Goal: Task Accomplishment & Management: Manage account settings

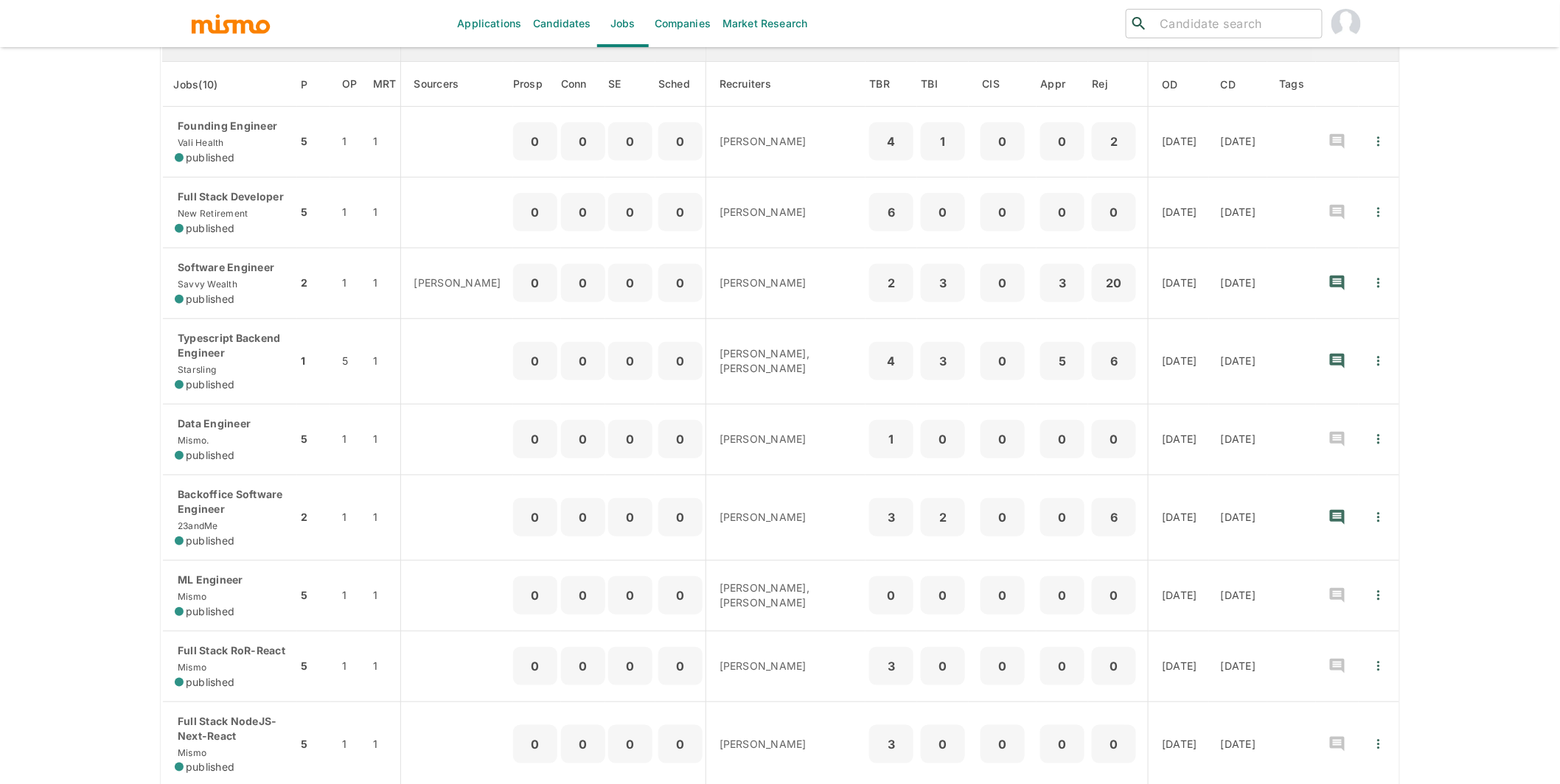
scroll to position [371, 0]
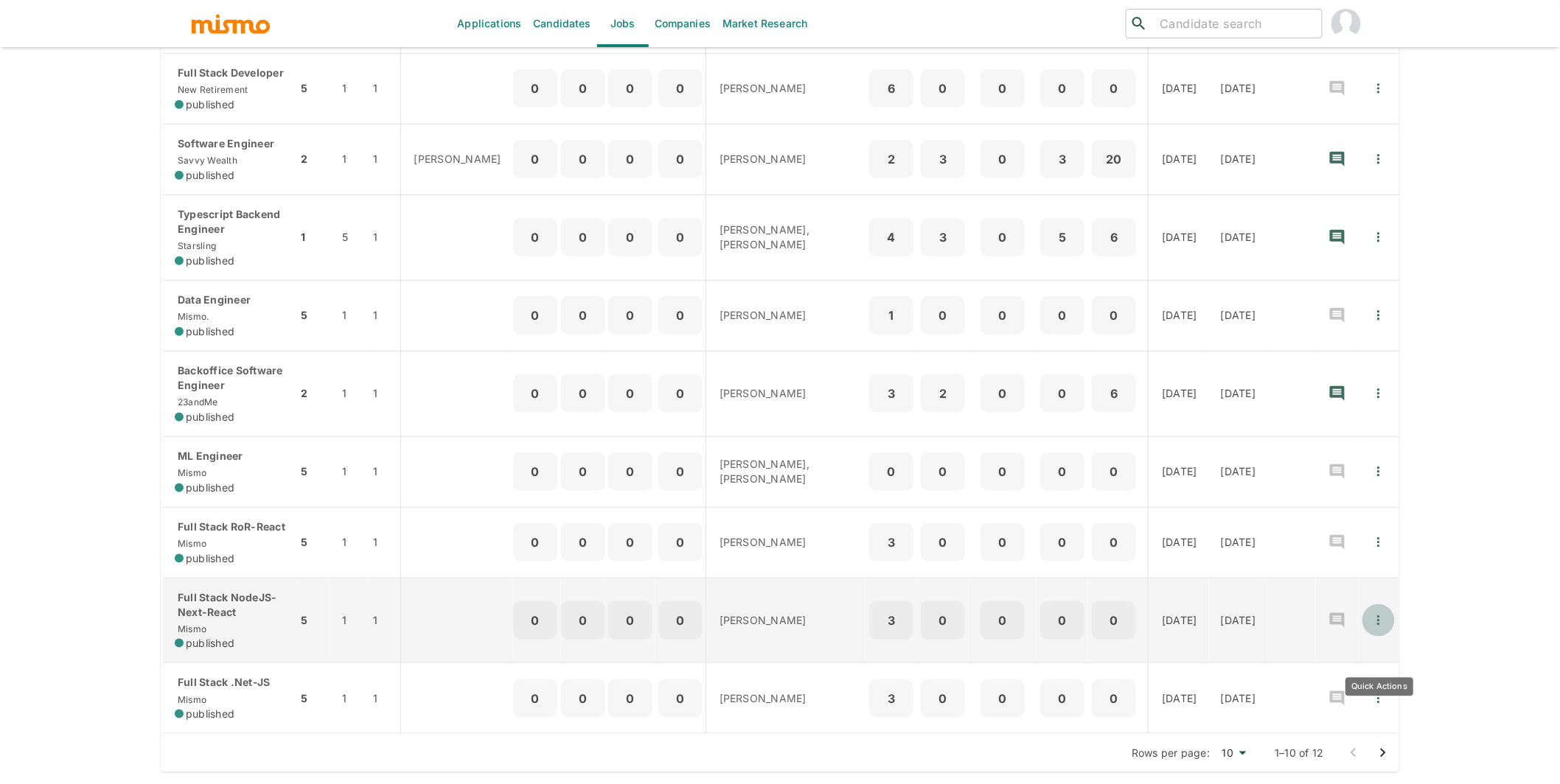
click at [1381, 622] on icon "Quick Actions" at bounding box center [1379, 621] width 15 height 15
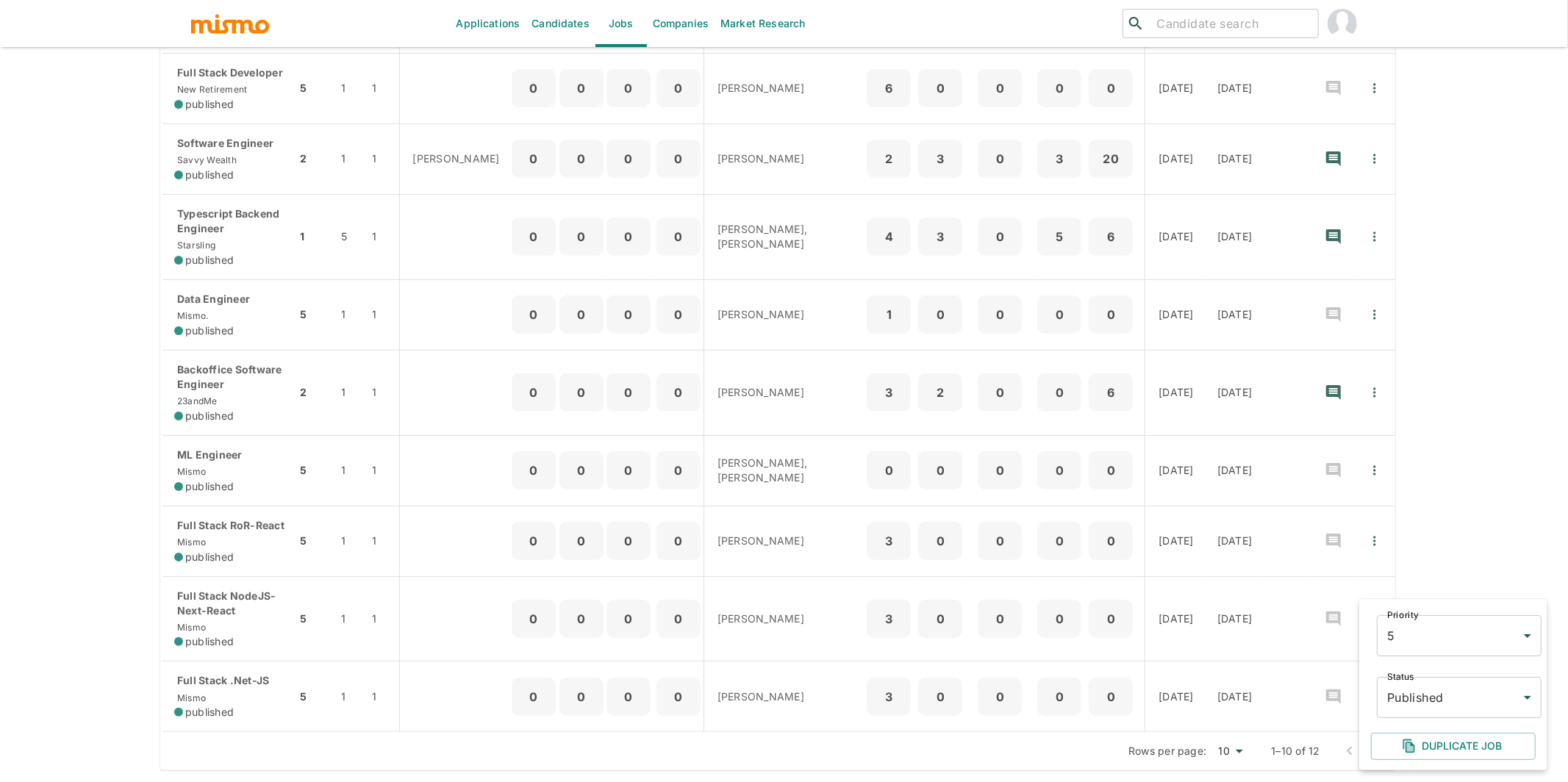
click at [1434, 478] on body "Applications Candidates Jobs Companies Market Research ​ ​ Jobs Add new Status …" at bounding box center [784, 69] width 1568 height 817
click at [1431, 723] on li "Cancelled" at bounding box center [1459, 721] width 164 height 30
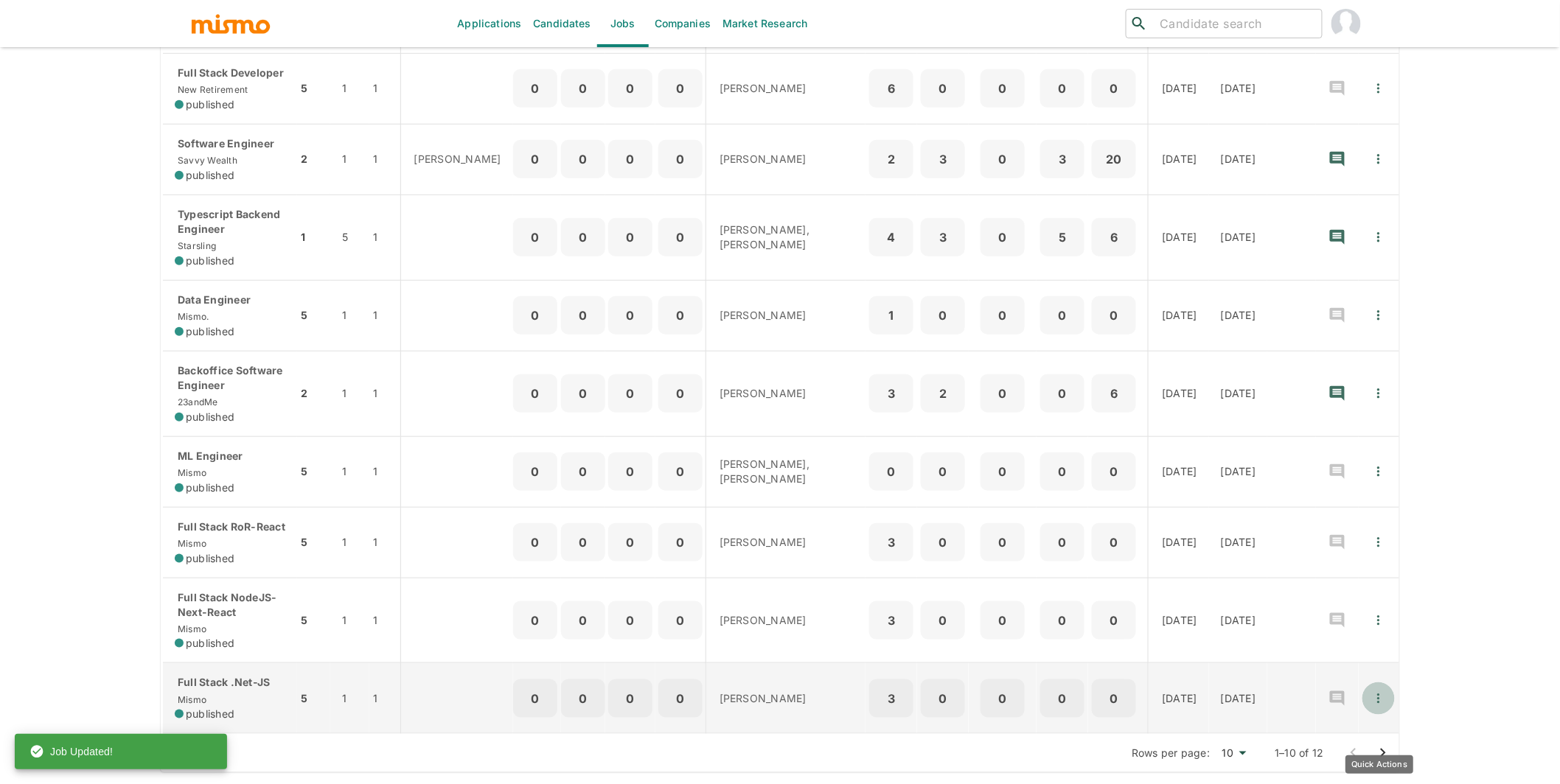
click at [1374, 702] on icon "Quick Actions" at bounding box center [1379, 699] width 15 height 15
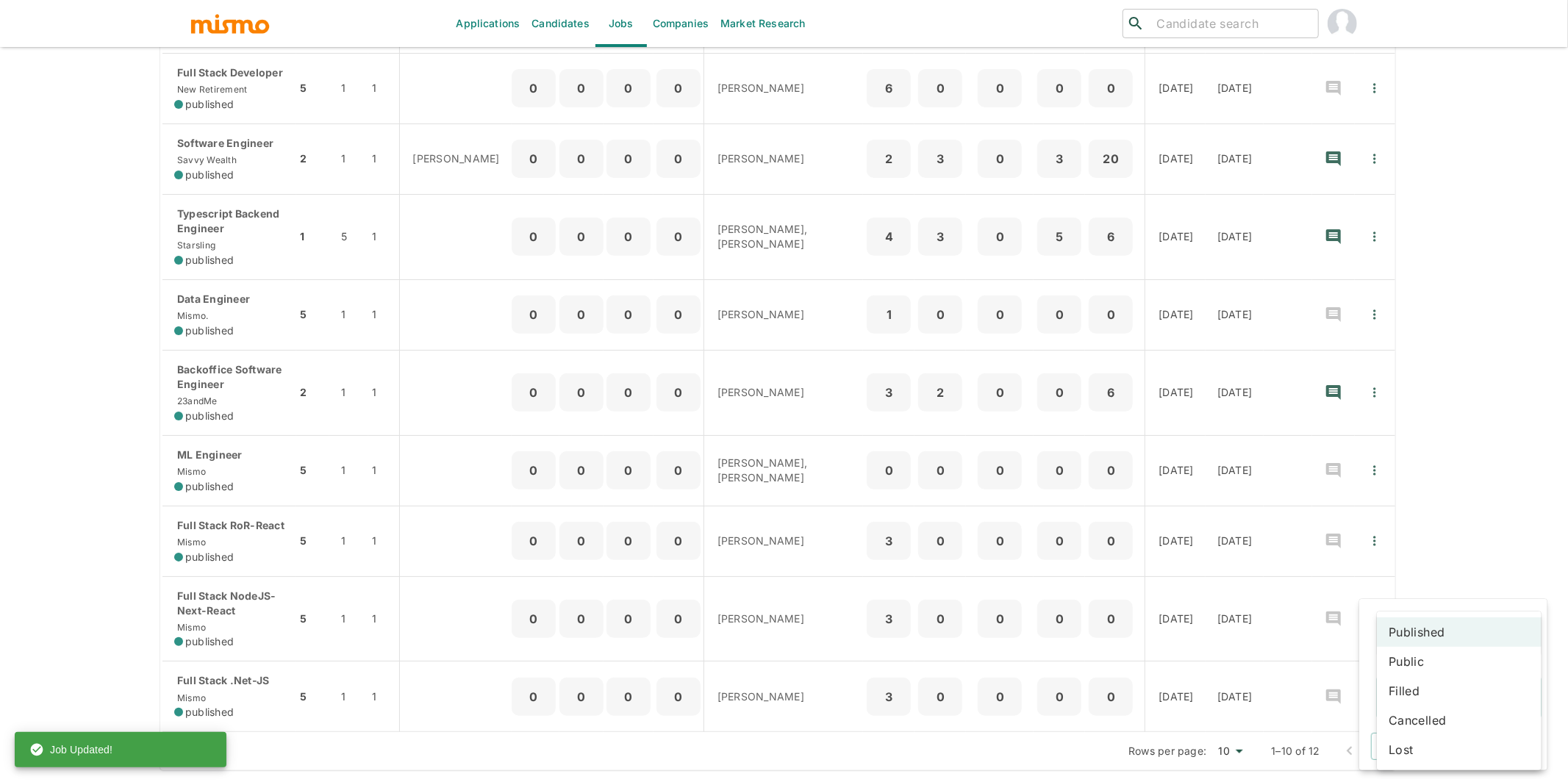
click at [1416, 478] on body "Applications Candidates Jobs Companies Market Research ​ ​ Jobs Add new Status …" at bounding box center [784, 69] width 1568 height 817
click at [1414, 721] on li "Cancelled" at bounding box center [1459, 721] width 164 height 30
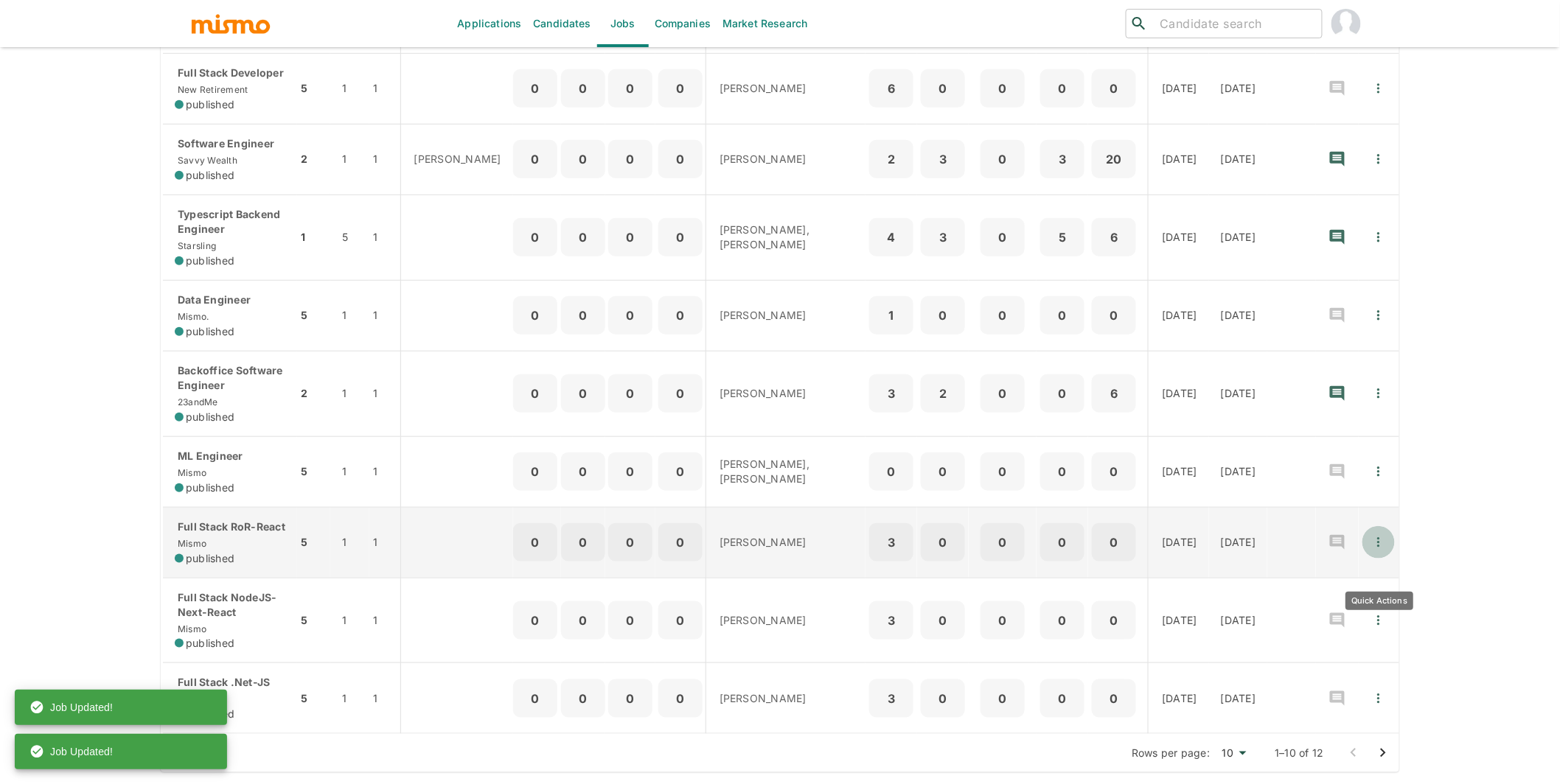
click at [1386, 536] on icon "Quick Actions" at bounding box center [1379, 543] width 15 height 15
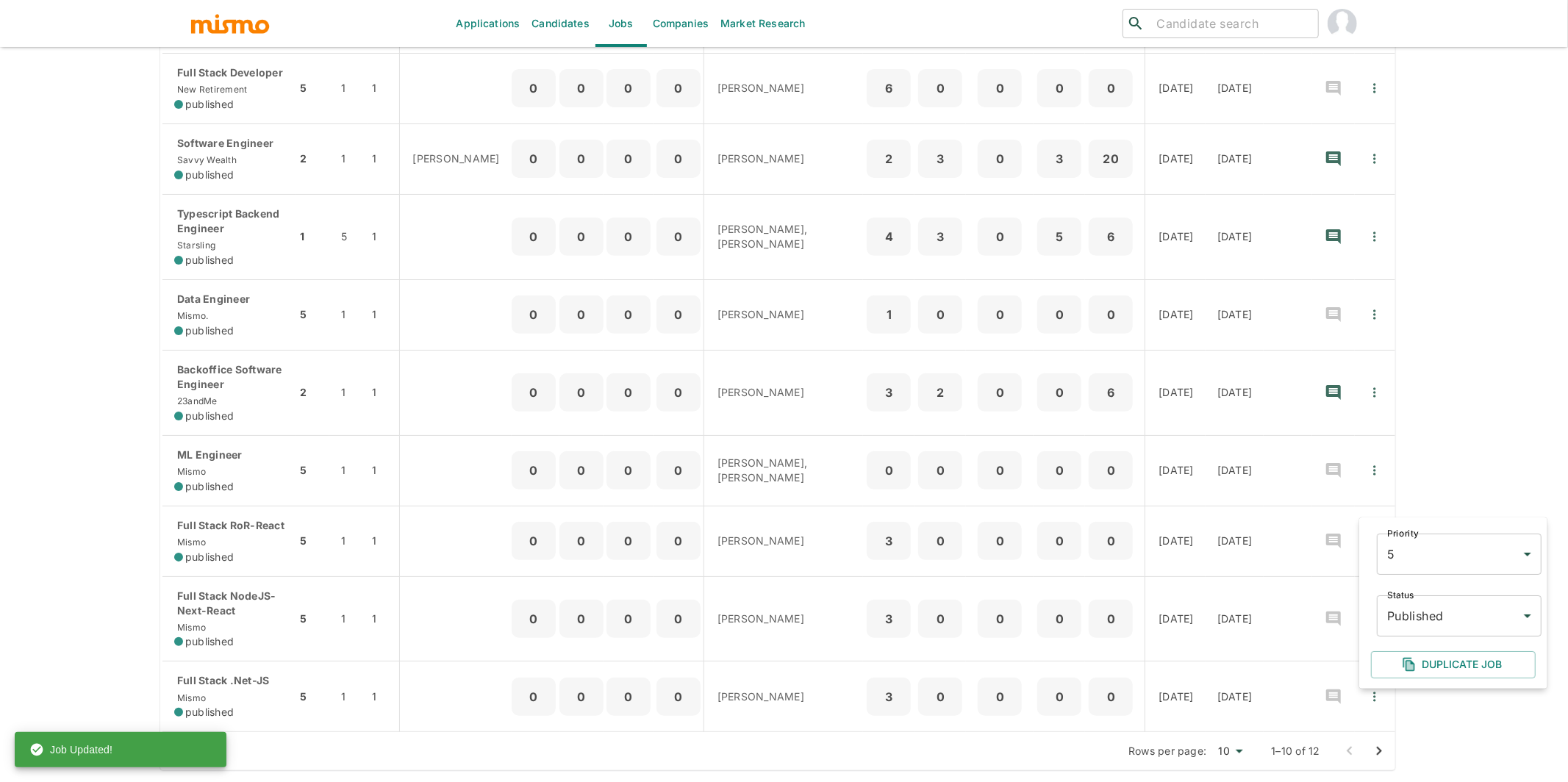
click at [1405, 478] on body "Applications Candidates Jobs Companies Market Research ​ ​ Jobs Add new Status …" at bounding box center [784, 69] width 1568 height 817
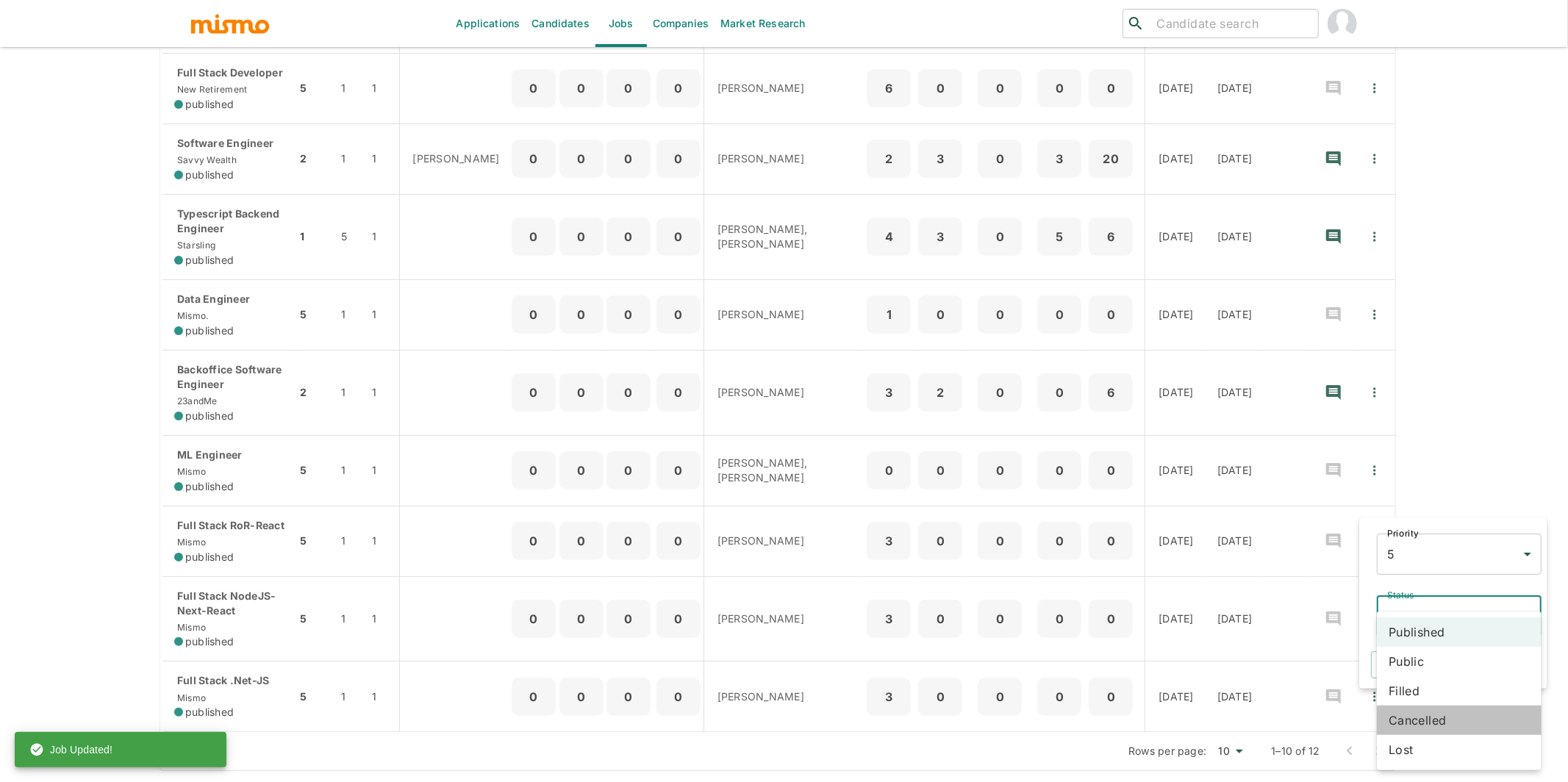
click at [1415, 724] on li "Cancelled" at bounding box center [1459, 721] width 164 height 30
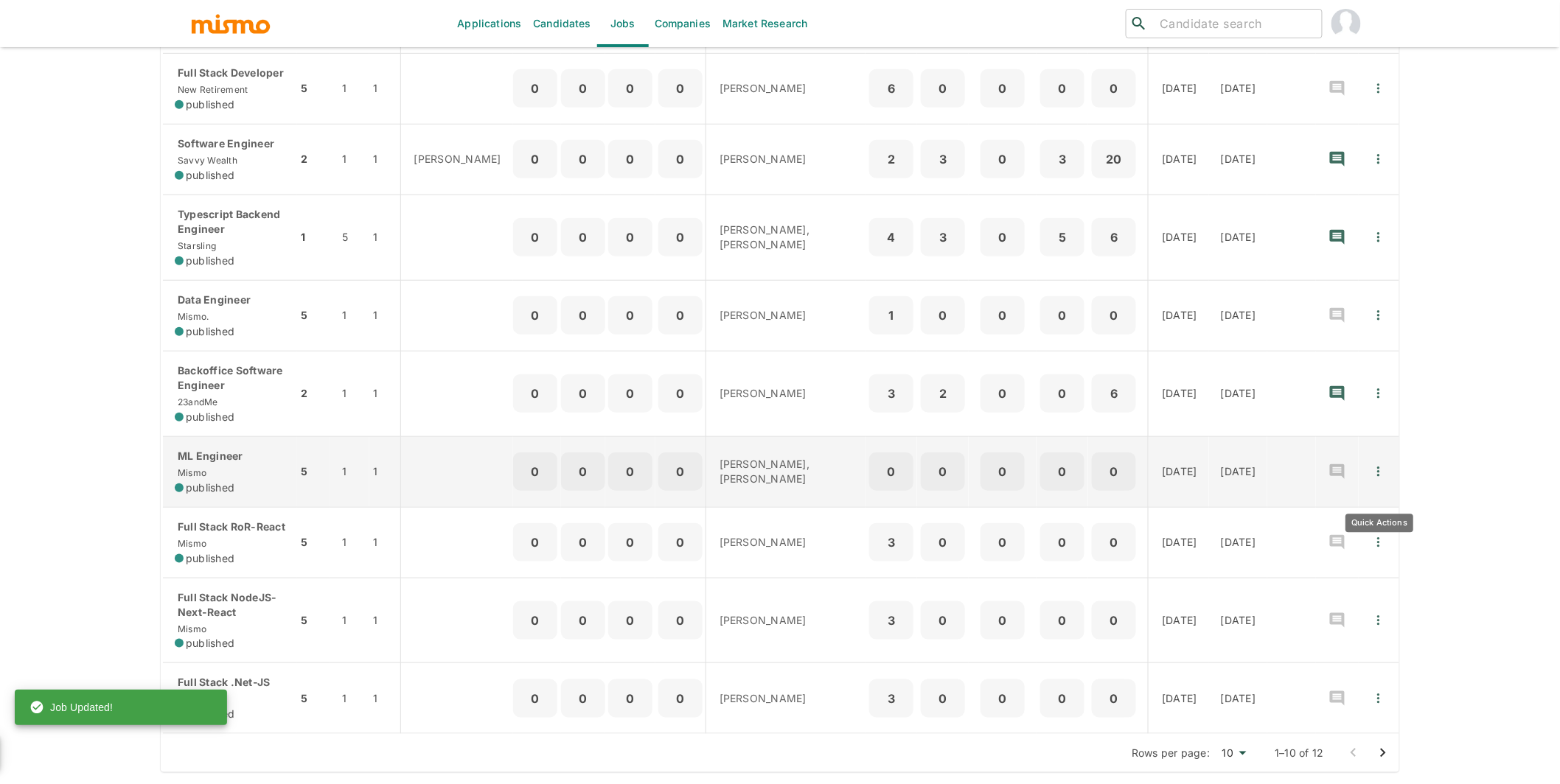
click at [1381, 464] on icon "Quick Actions" at bounding box center [1379, 471] width 15 height 15
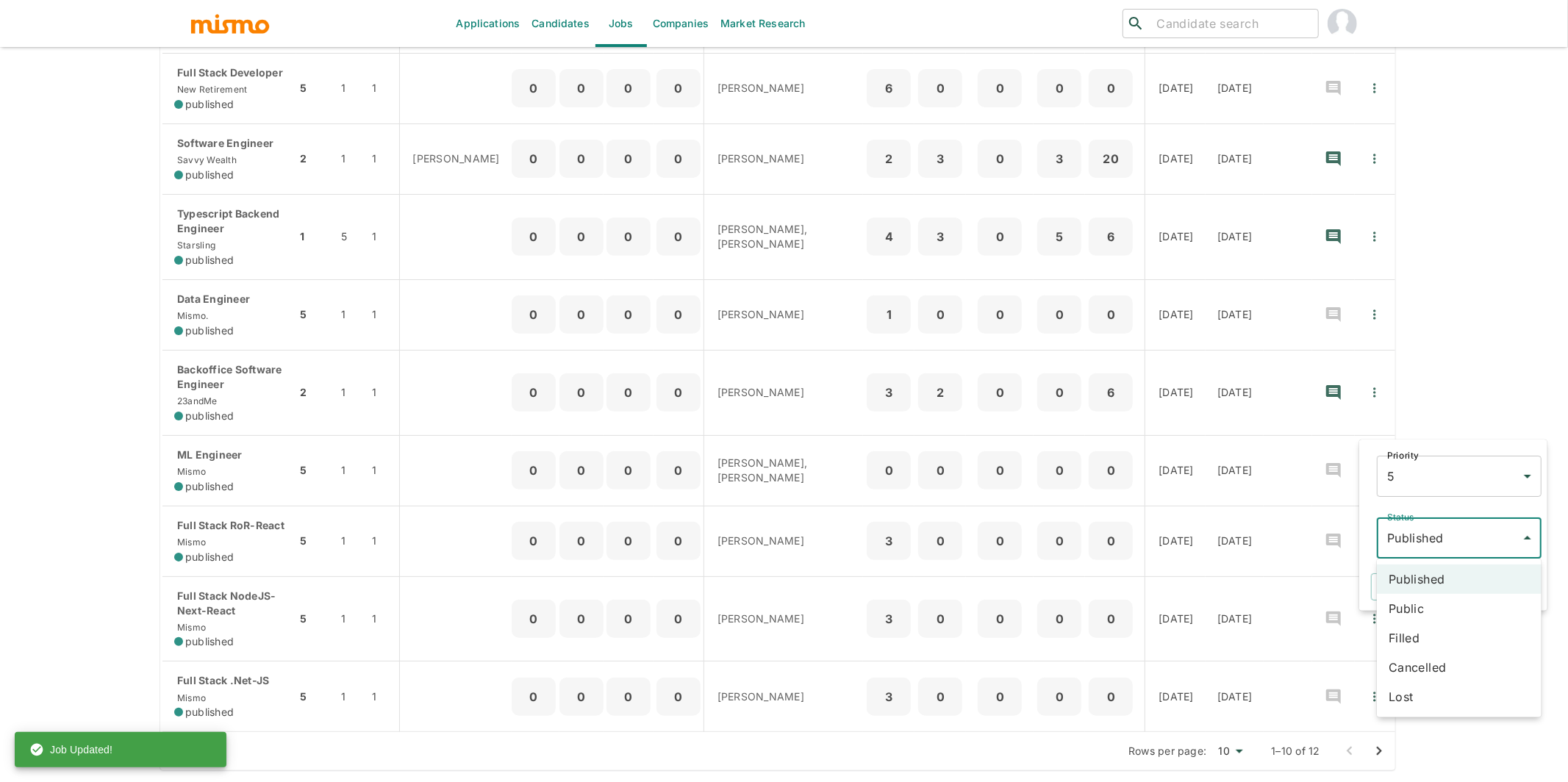
click at [1419, 478] on body "Applications Candidates Jobs Companies Market Research ​ ​ Jobs Add new Status …" at bounding box center [784, 69] width 1568 height 817
click at [1410, 664] on li "Cancelled" at bounding box center [1459, 667] width 164 height 30
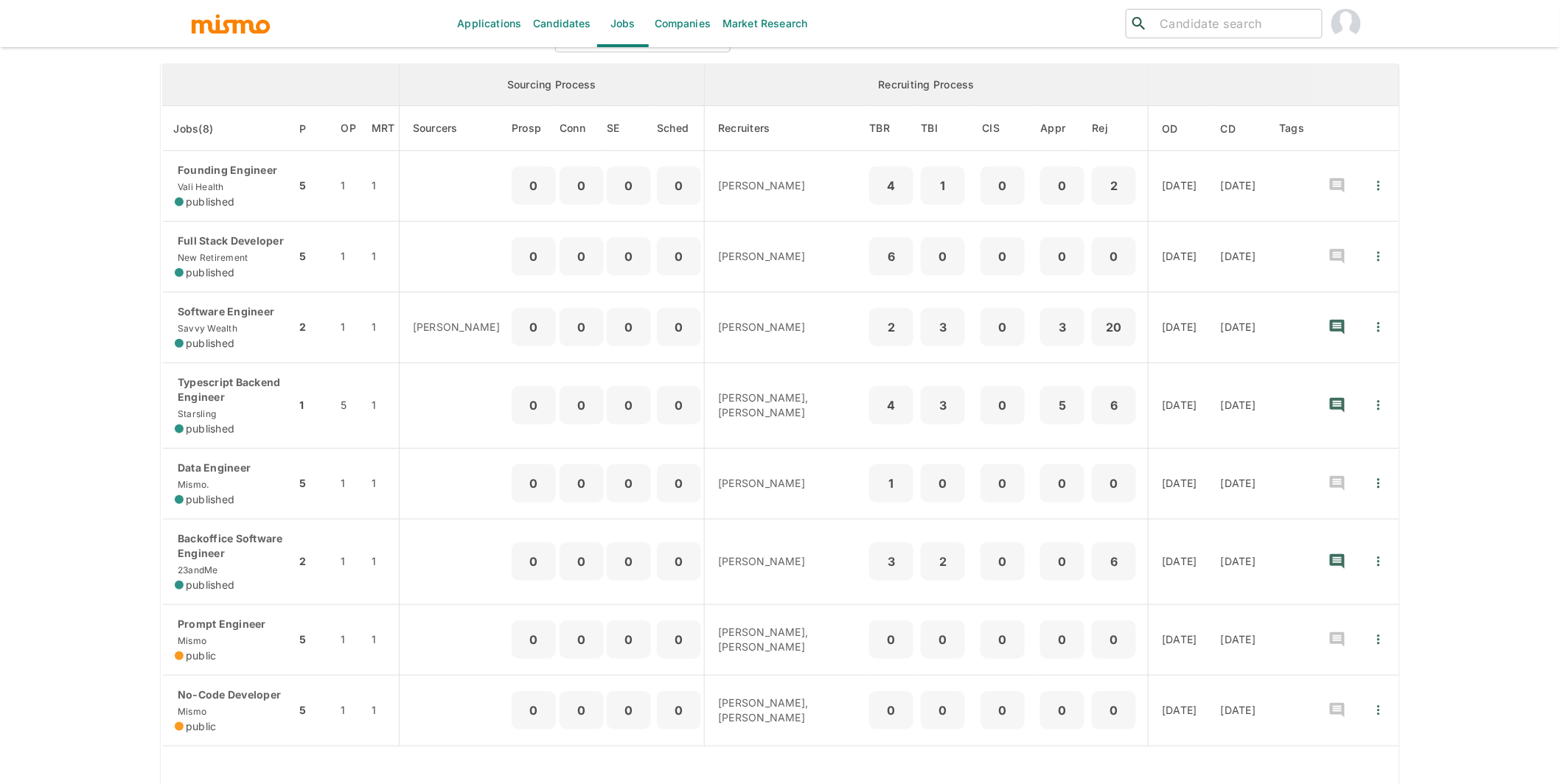
scroll to position [176, 0]
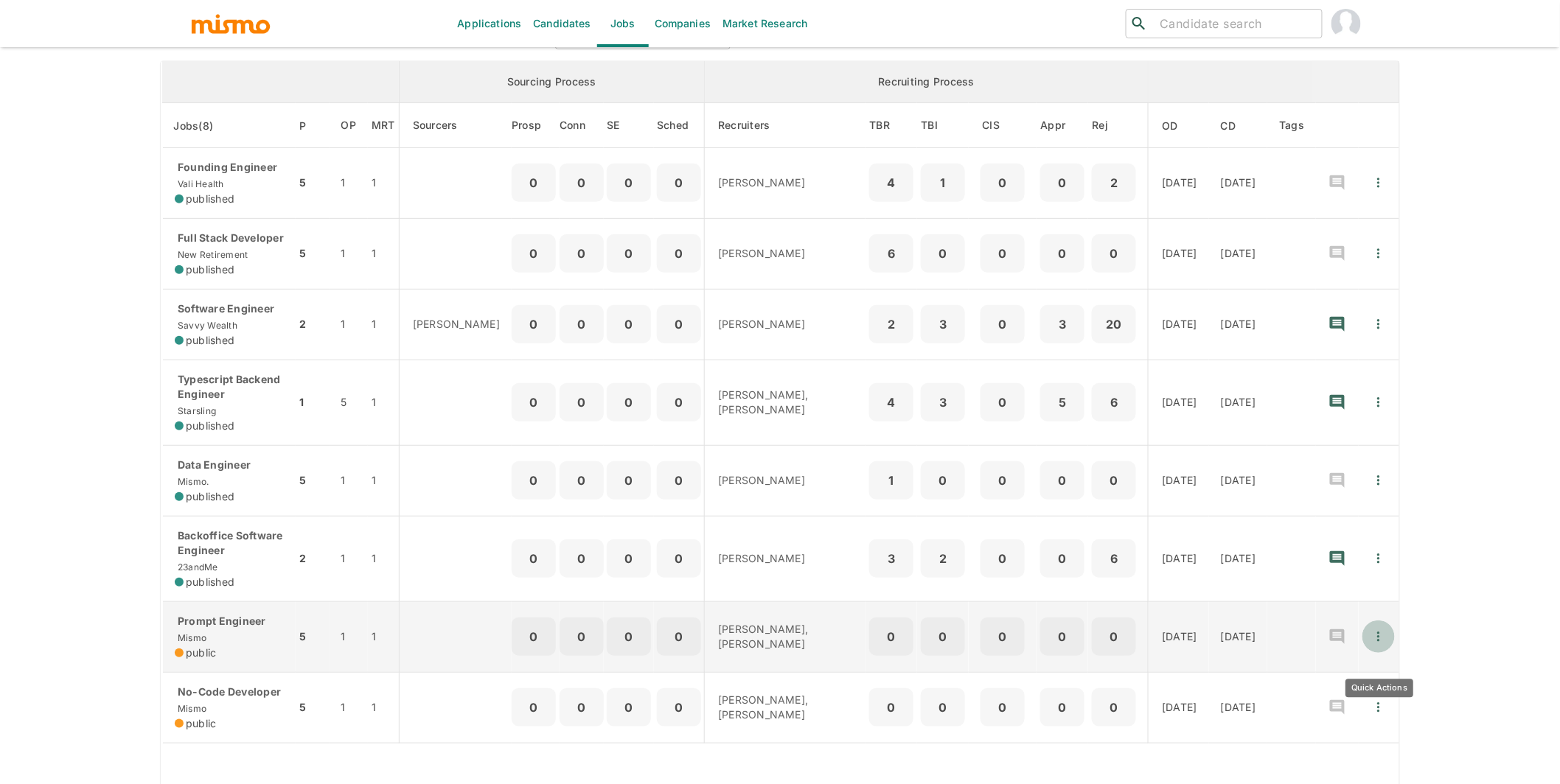
click at [1380, 644] on icon "Quick Actions" at bounding box center [1379, 637] width 15 height 15
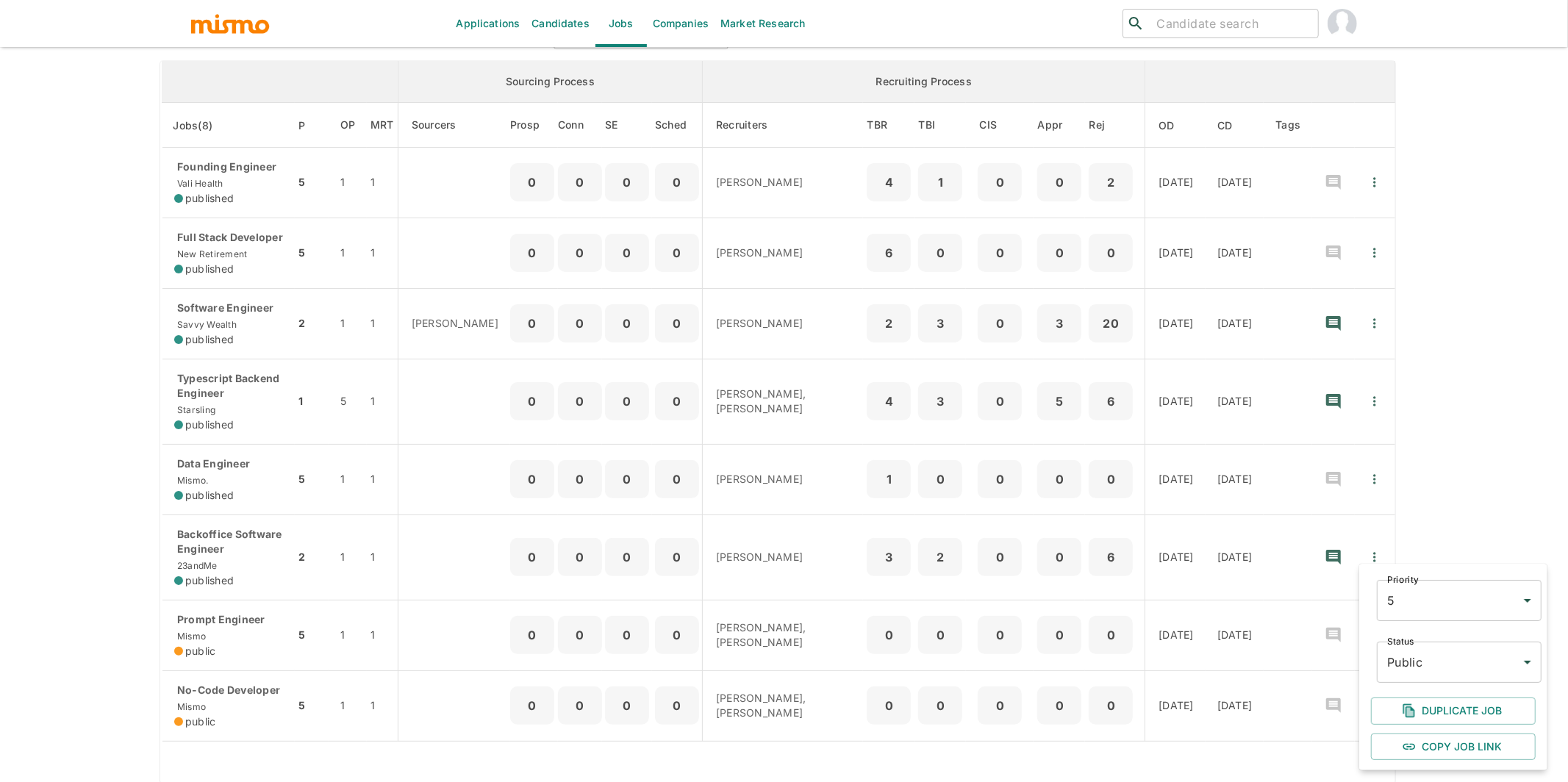
click at [1432, 643] on body "Applications Candidates Jobs Companies Market Research ​ ​ Jobs Add new Status …" at bounding box center [784, 233] width 1568 height 817
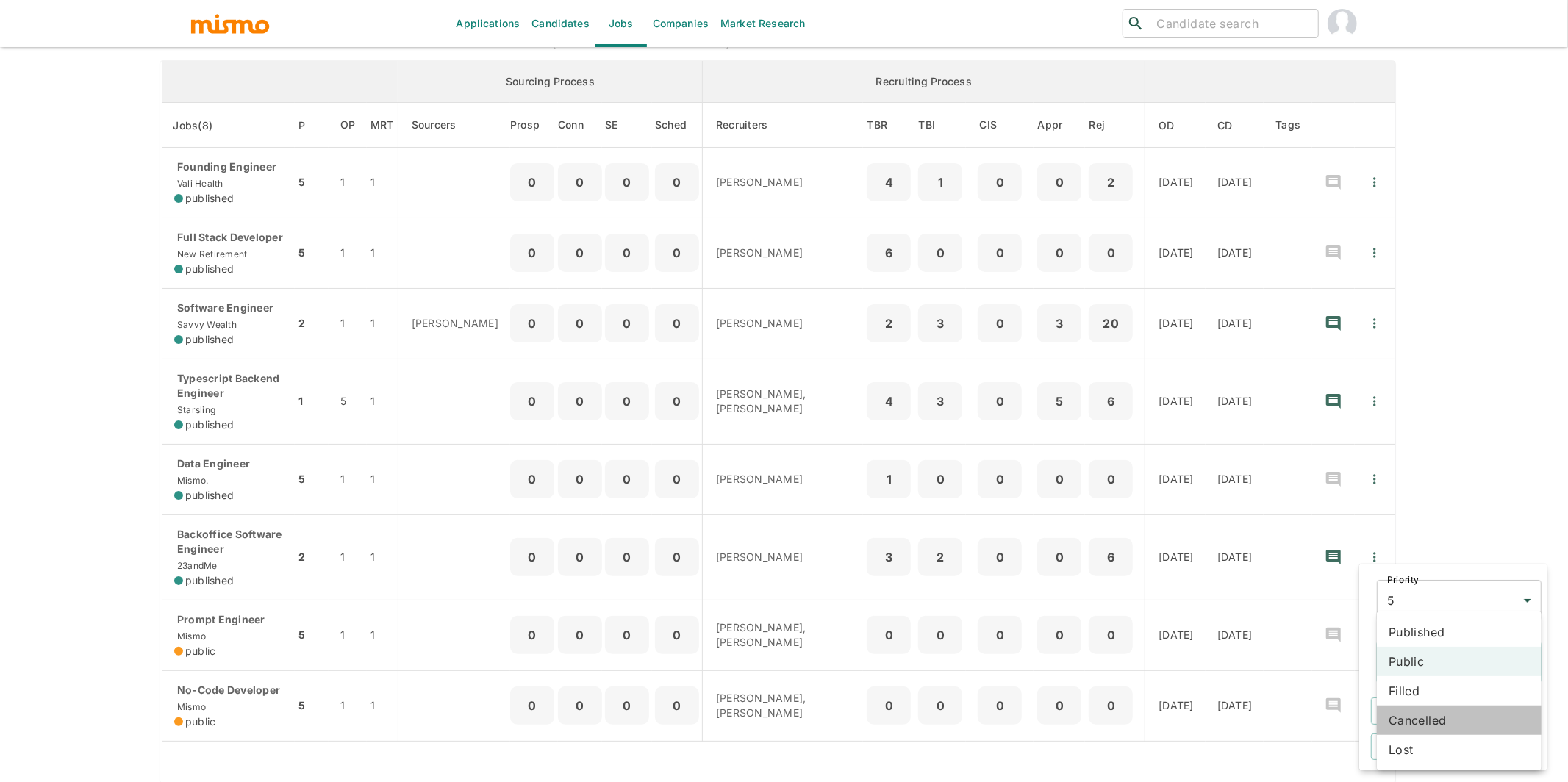
click at [1420, 716] on li "Cancelled" at bounding box center [1459, 721] width 164 height 30
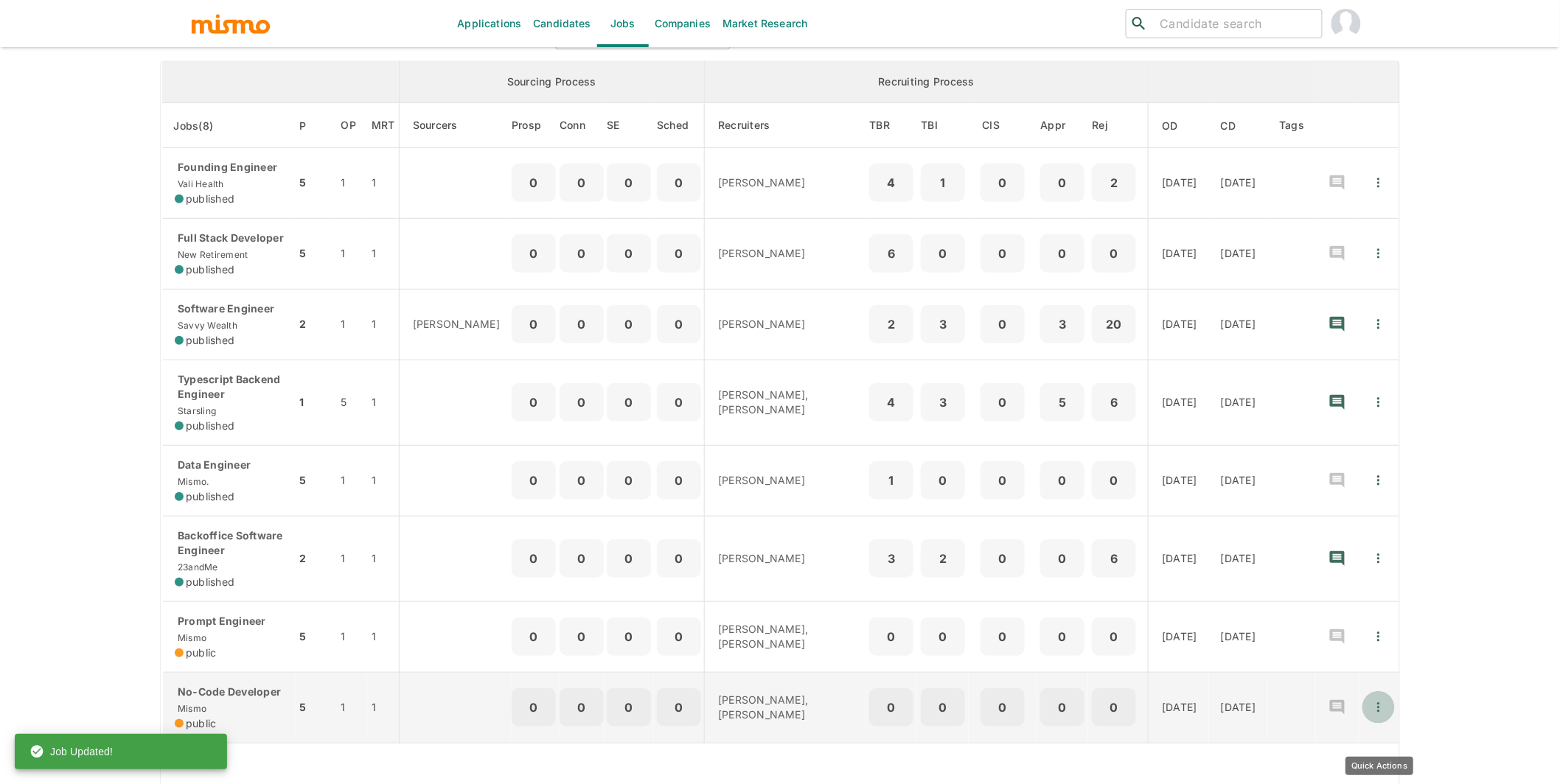
click at [1381, 715] on icon "Quick Actions" at bounding box center [1379, 708] width 15 height 15
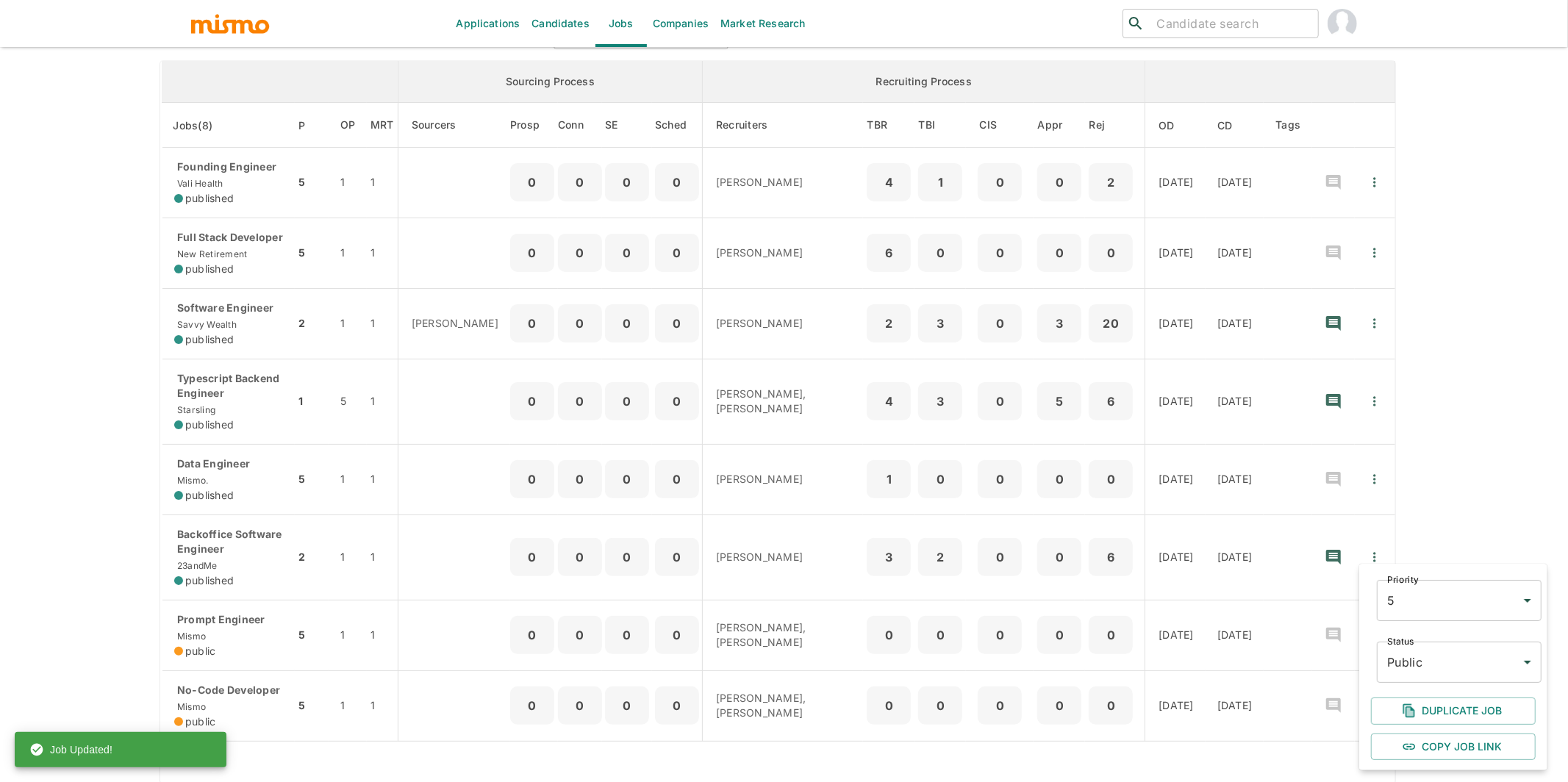
click at [1432, 643] on body "Applications Candidates Jobs Companies Market Research ​ ​ Jobs Add new Status …" at bounding box center [784, 233] width 1568 height 817
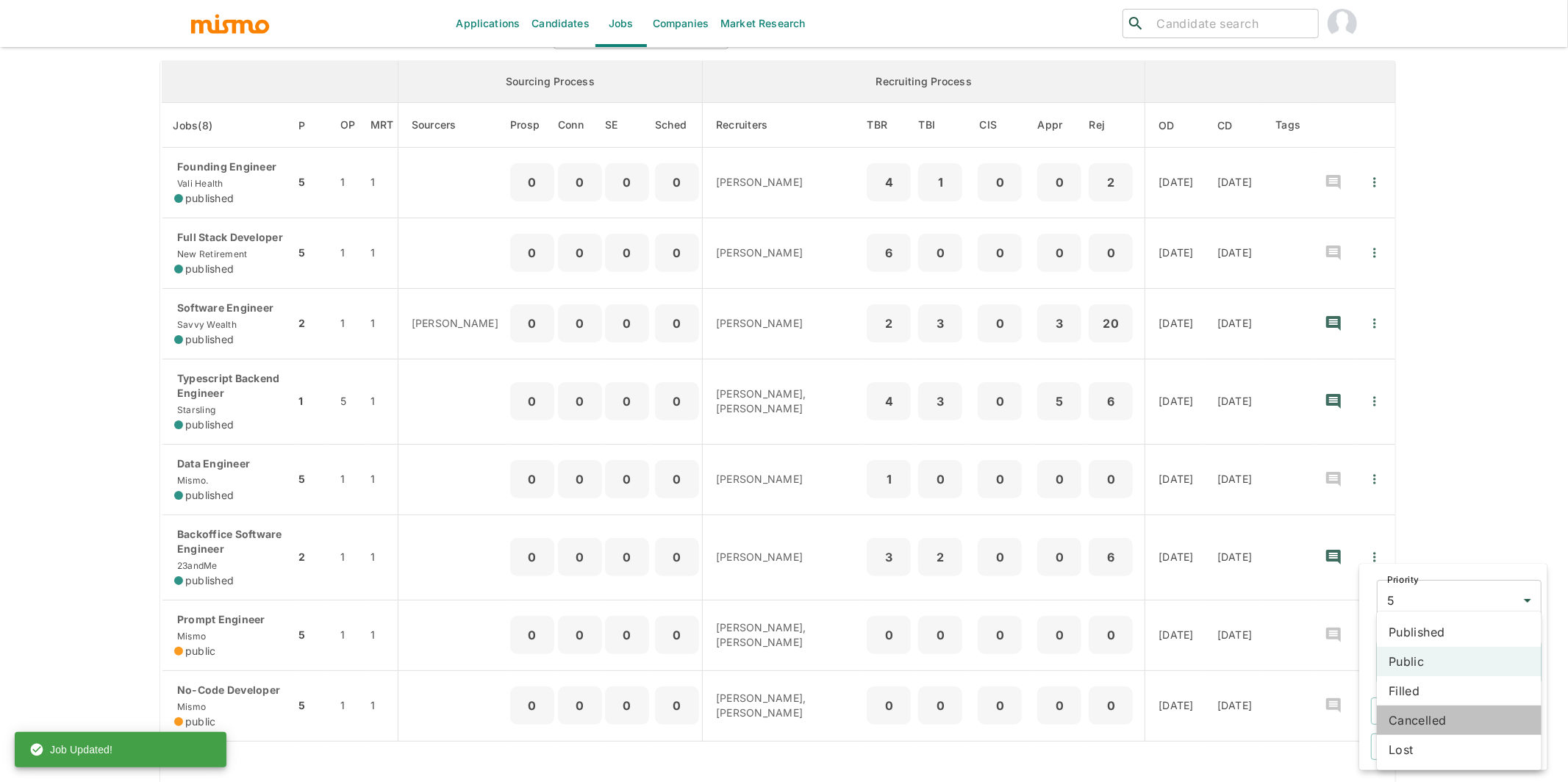
click at [1420, 715] on li "Cancelled" at bounding box center [1459, 721] width 164 height 30
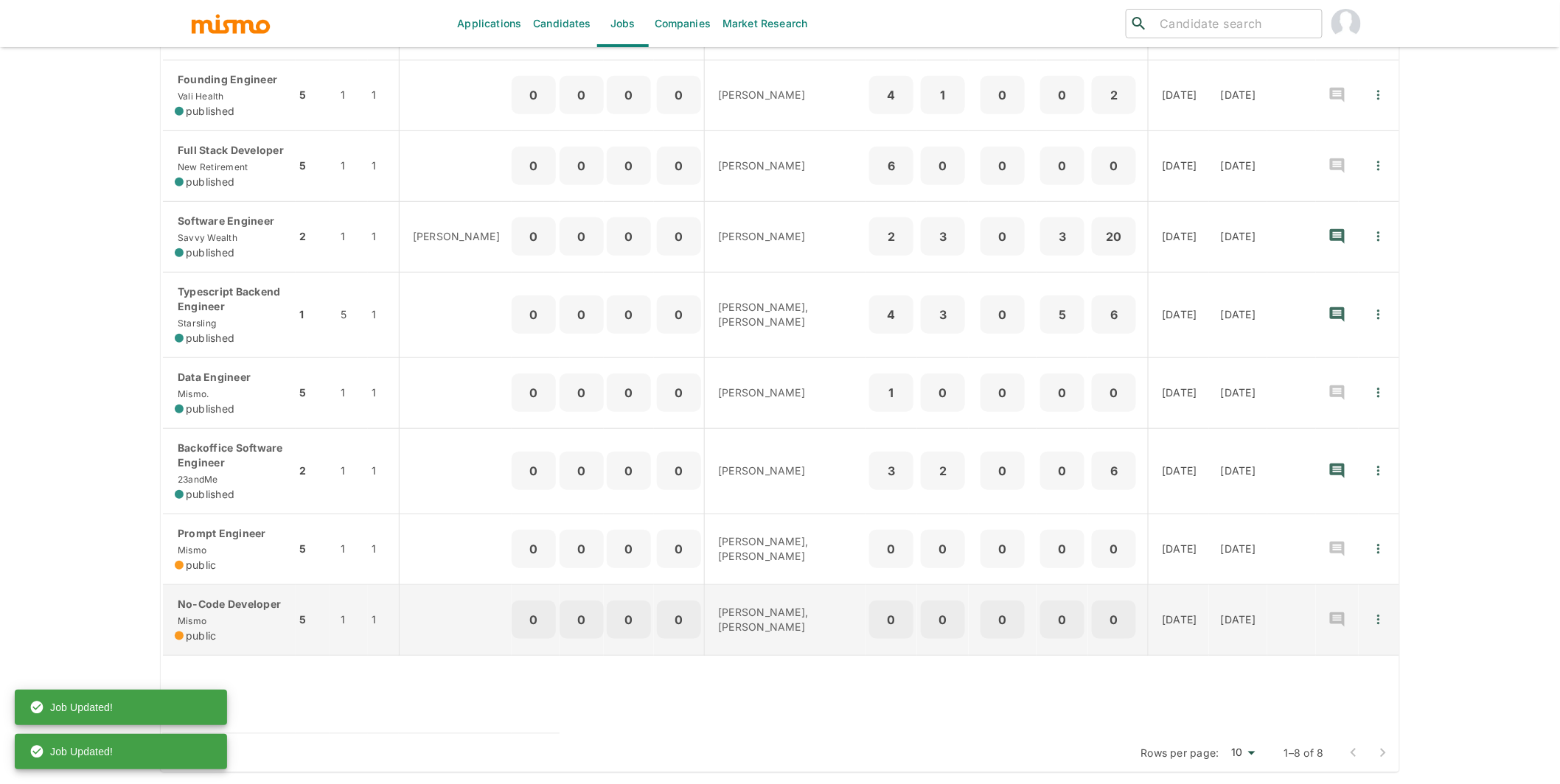
scroll to position [293, 0]
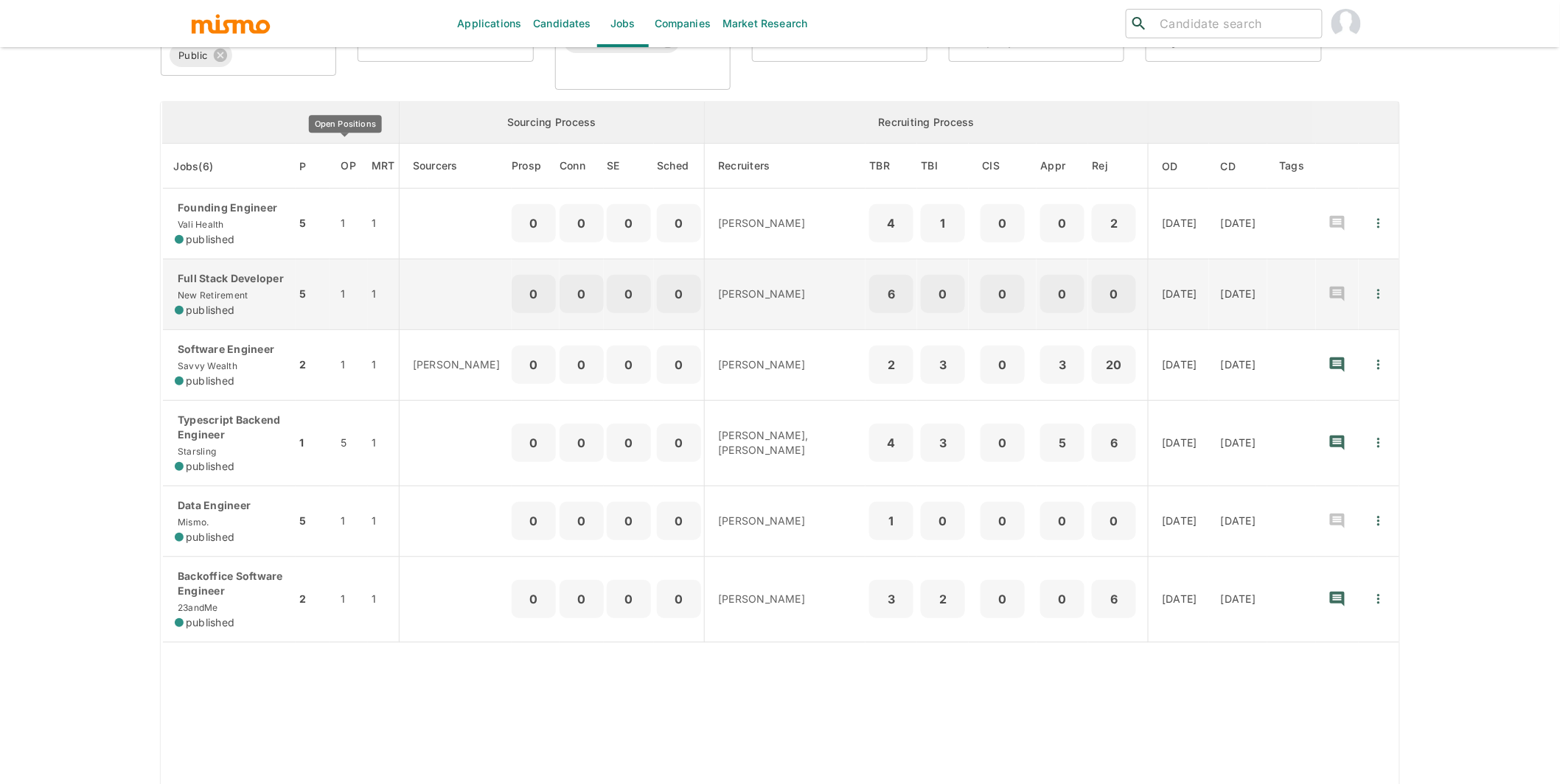
scroll to position [144, 0]
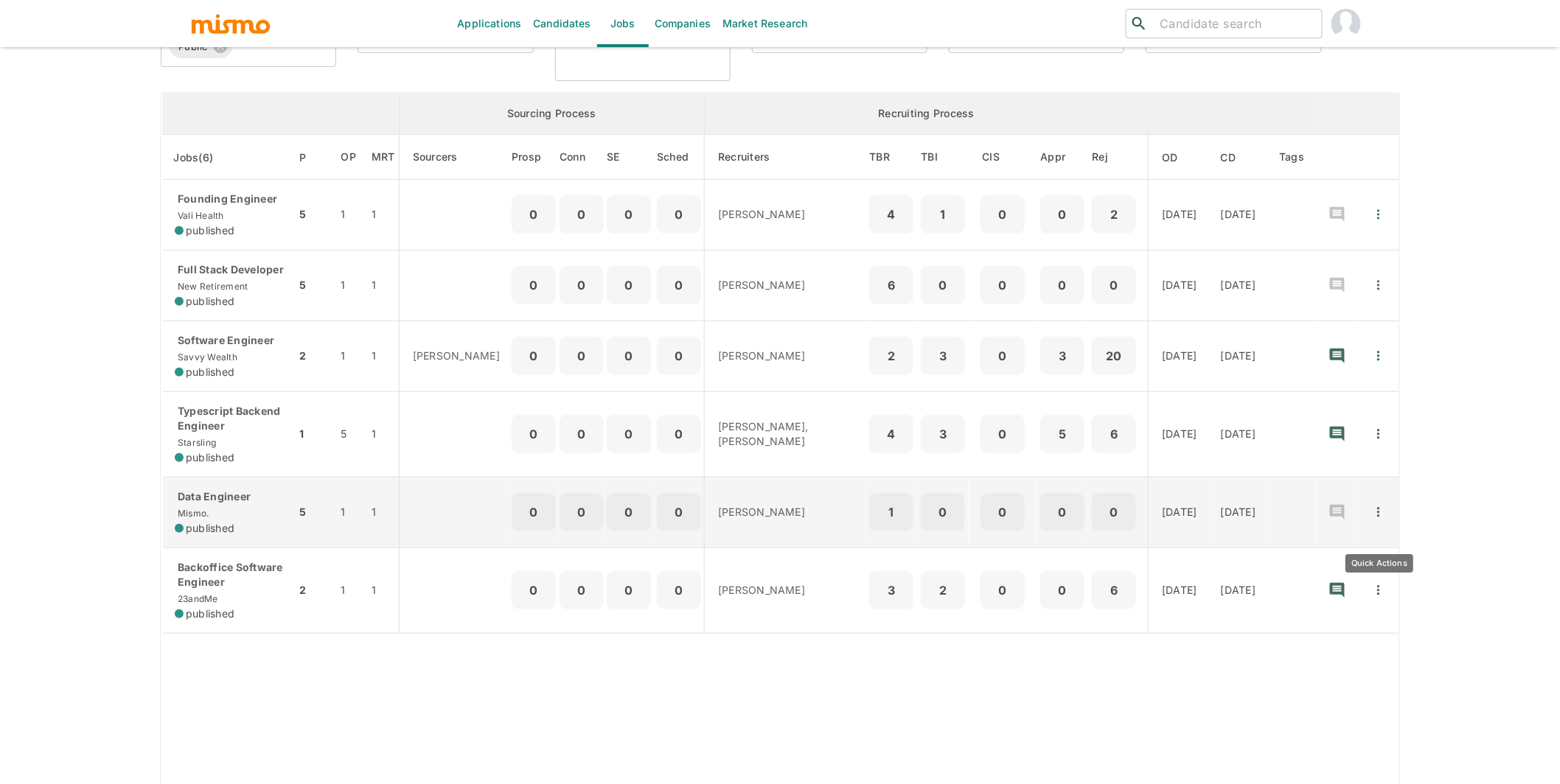
click at [1384, 519] on icon "Quick Actions" at bounding box center [1379, 512] width 15 height 15
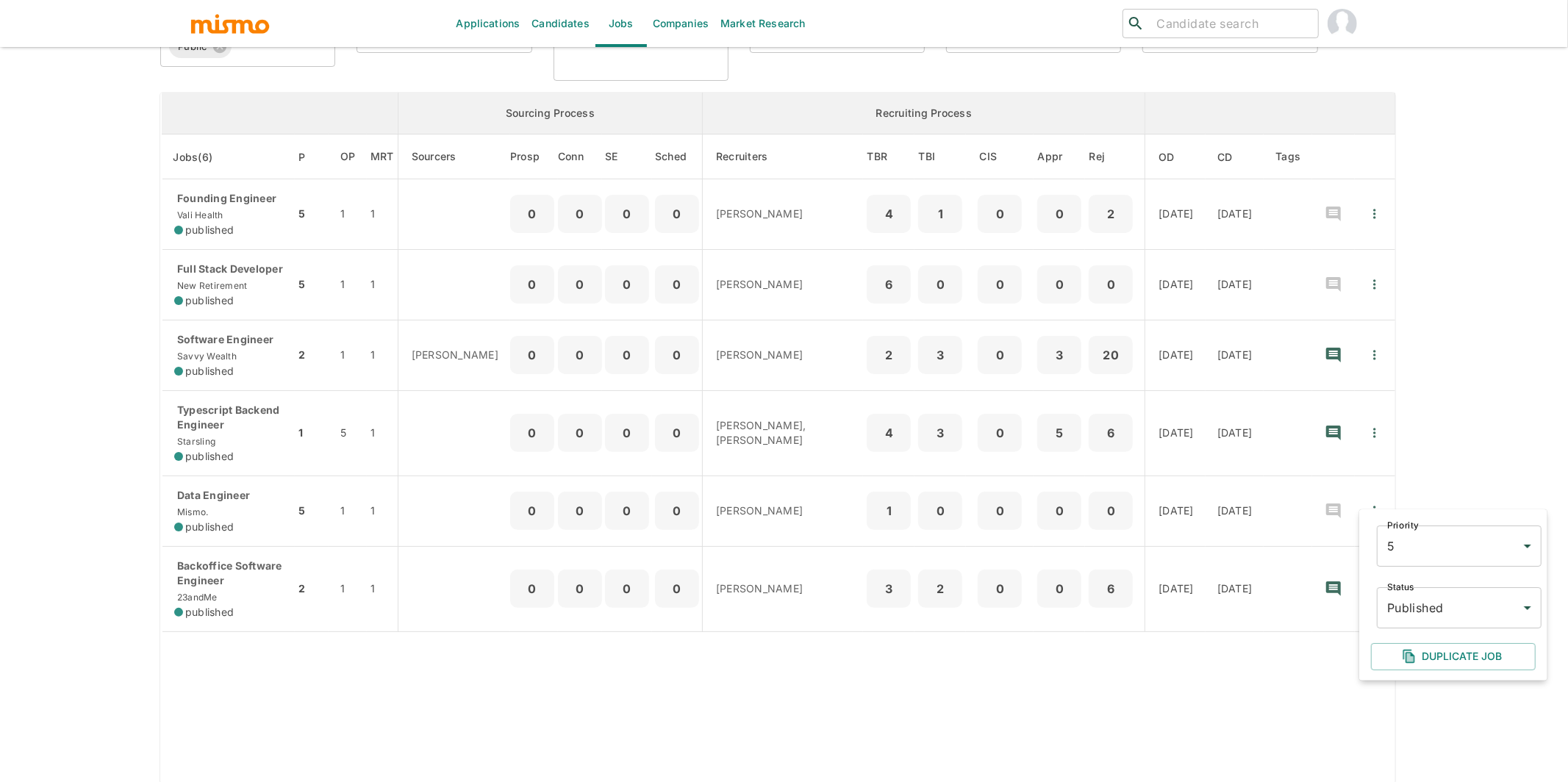
click at [1422, 611] on body "Applications Candidates Jobs Companies Market Research ​ ​ Jobs Add new Status …" at bounding box center [784, 265] width 1568 height 817
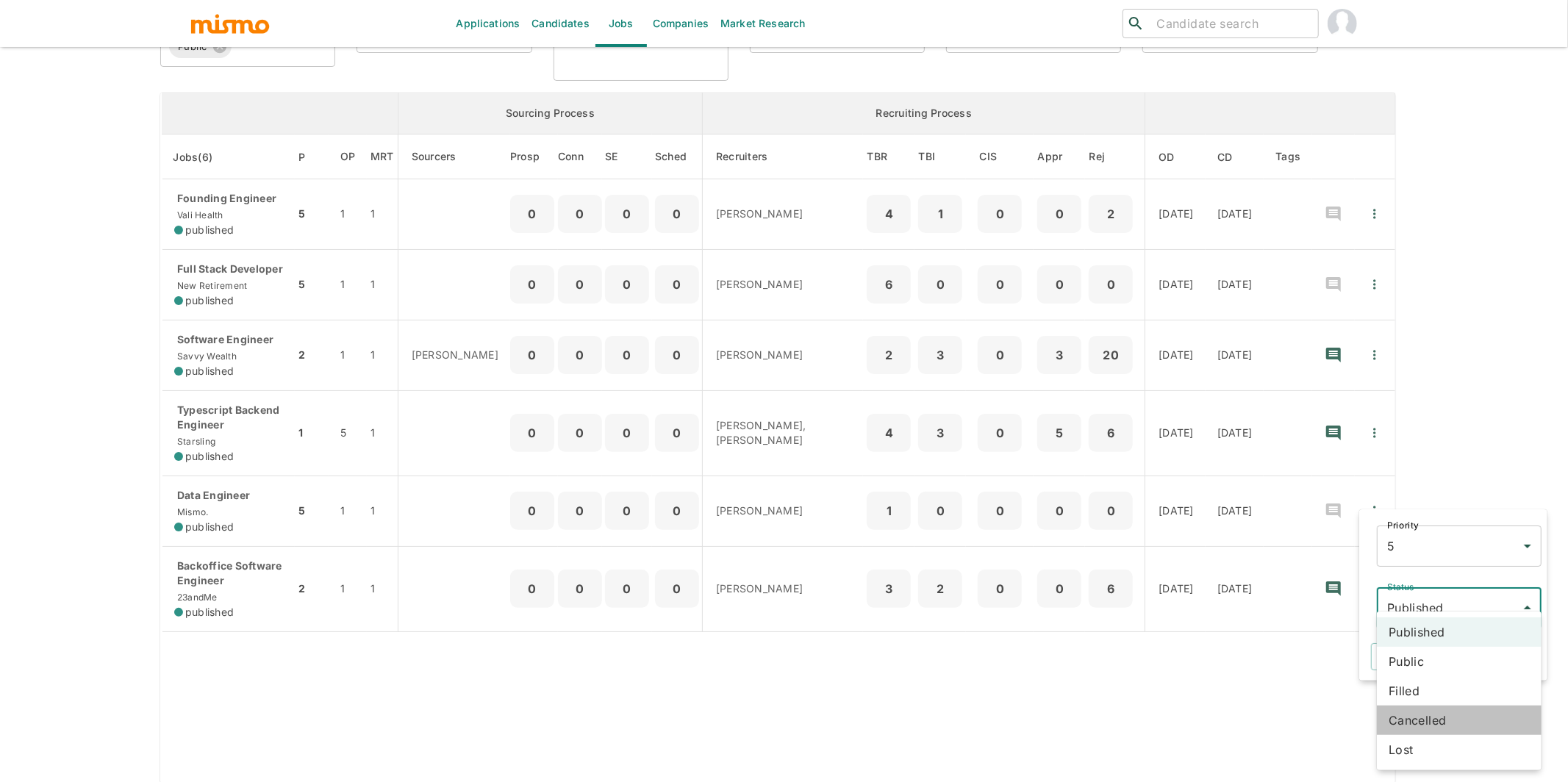
click at [1436, 724] on li "Cancelled" at bounding box center [1459, 721] width 164 height 30
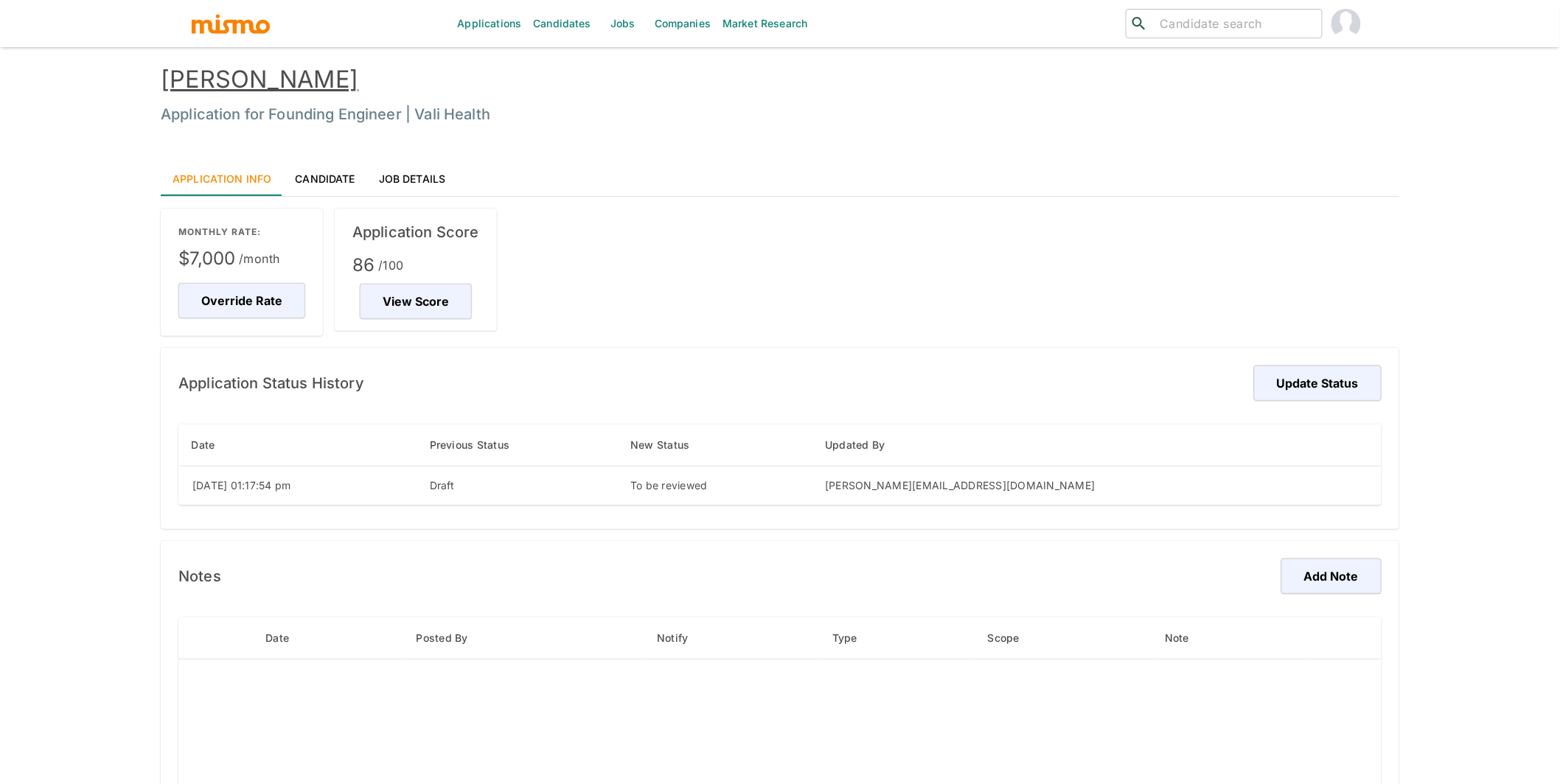
click at [320, 188] on link "Candidate" at bounding box center [325, 178] width 83 height 35
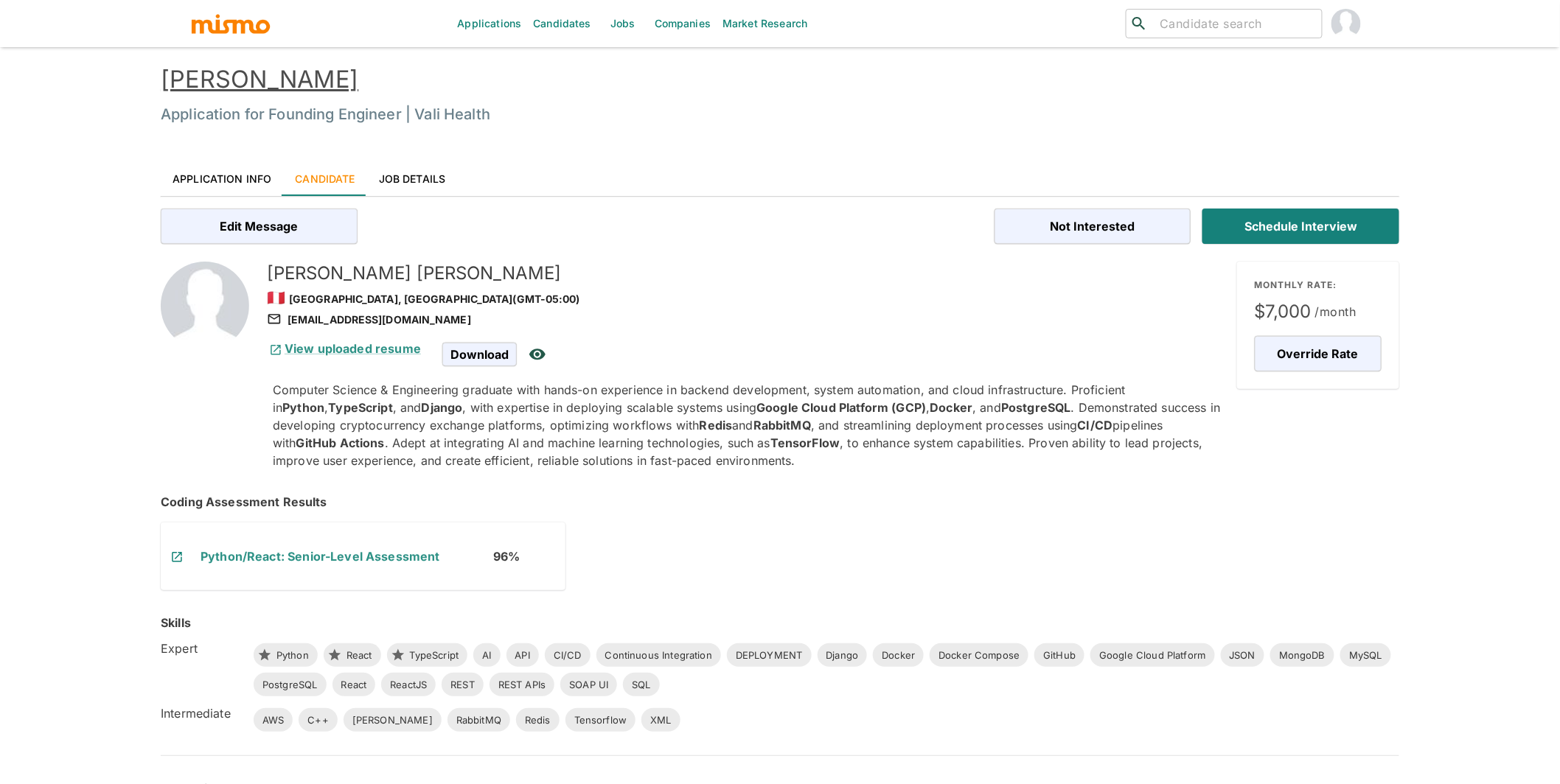
drag, startPoint x: 480, startPoint y: 322, endPoint x: 462, endPoint y: 322, distance: 18.0
click at [462, 322] on div "[EMAIL_ADDRESS][DOMAIN_NAME]" at bounding box center [745, 320] width 958 height 18
copy div "[EMAIL_ADDRESS][DOMAIN_NAME]"
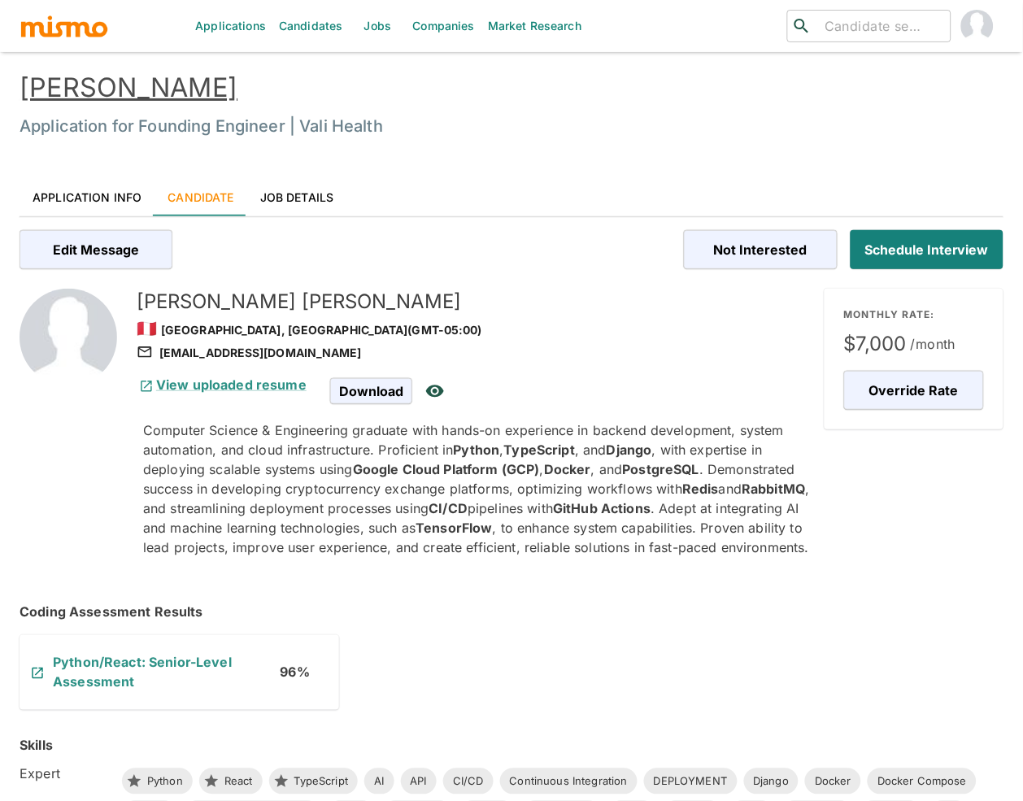
click at [119, 193] on link "Application Info" at bounding box center [87, 196] width 135 height 39
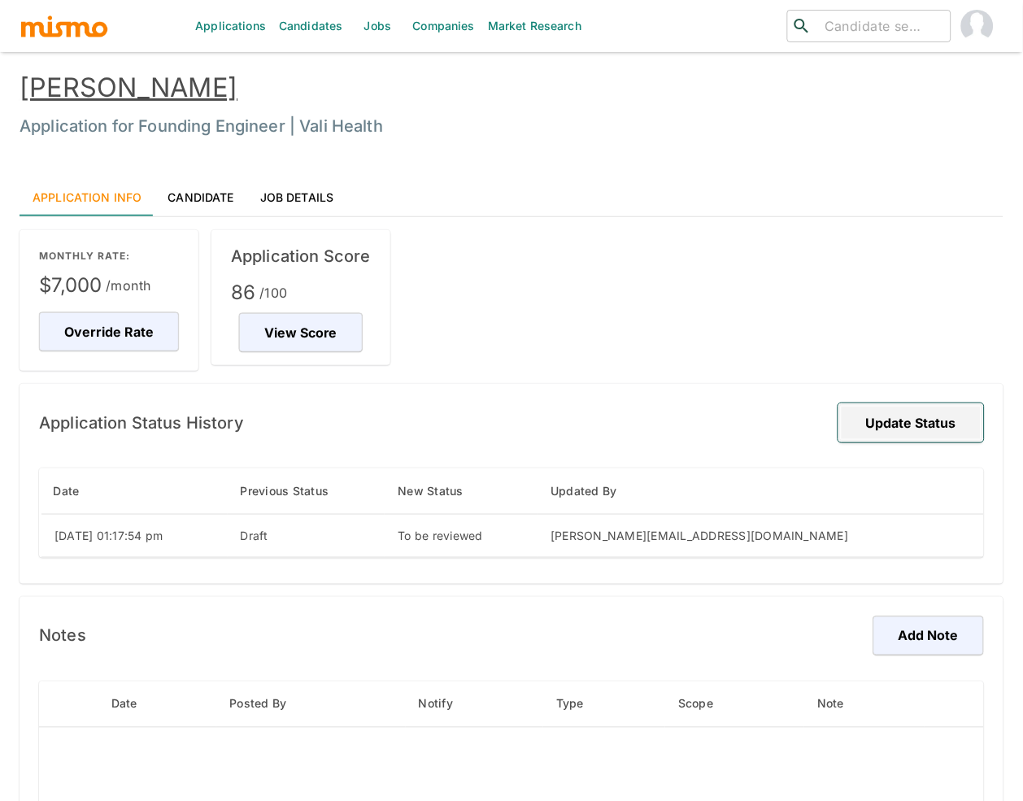
click at [891, 433] on button "Update Status" at bounding box center [912, 422] width 146 height 39
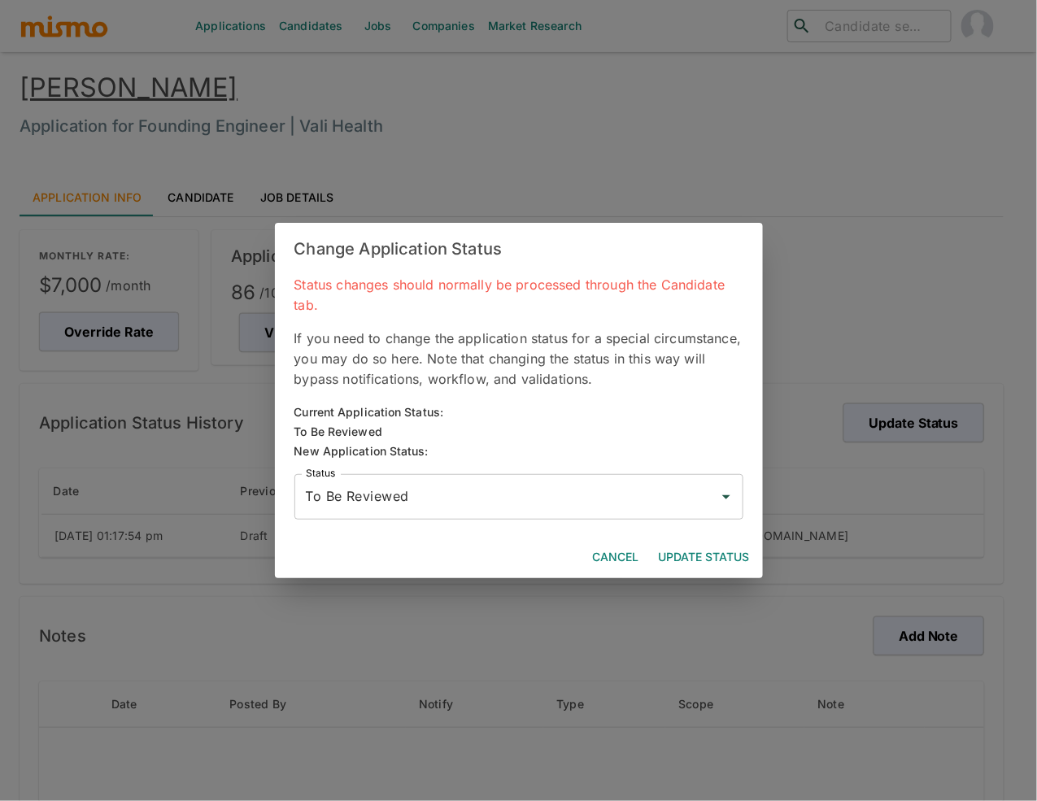
click at [499, 486] on input "To Be Reviewed" at bounding box center [507, 497] width 410 height 31
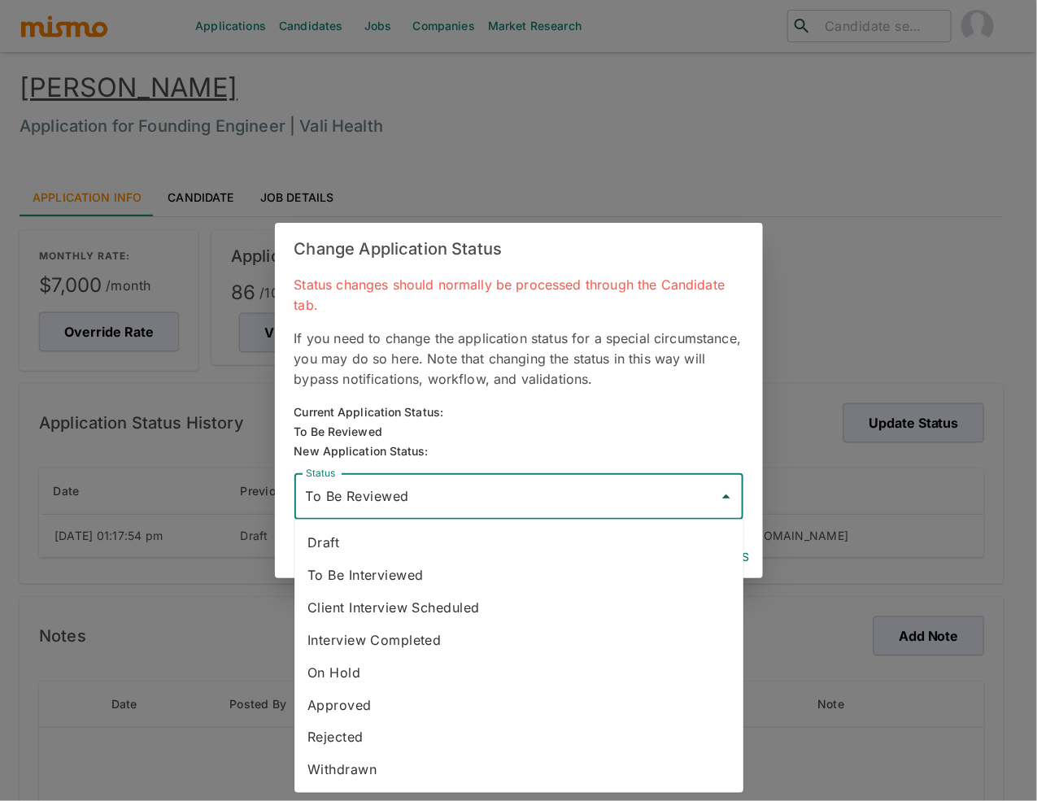
click at [426, 583] on li "To Be Interviewed" at bounding box center [518, 575] width 449 height 33
type input "To Be Interviewed"
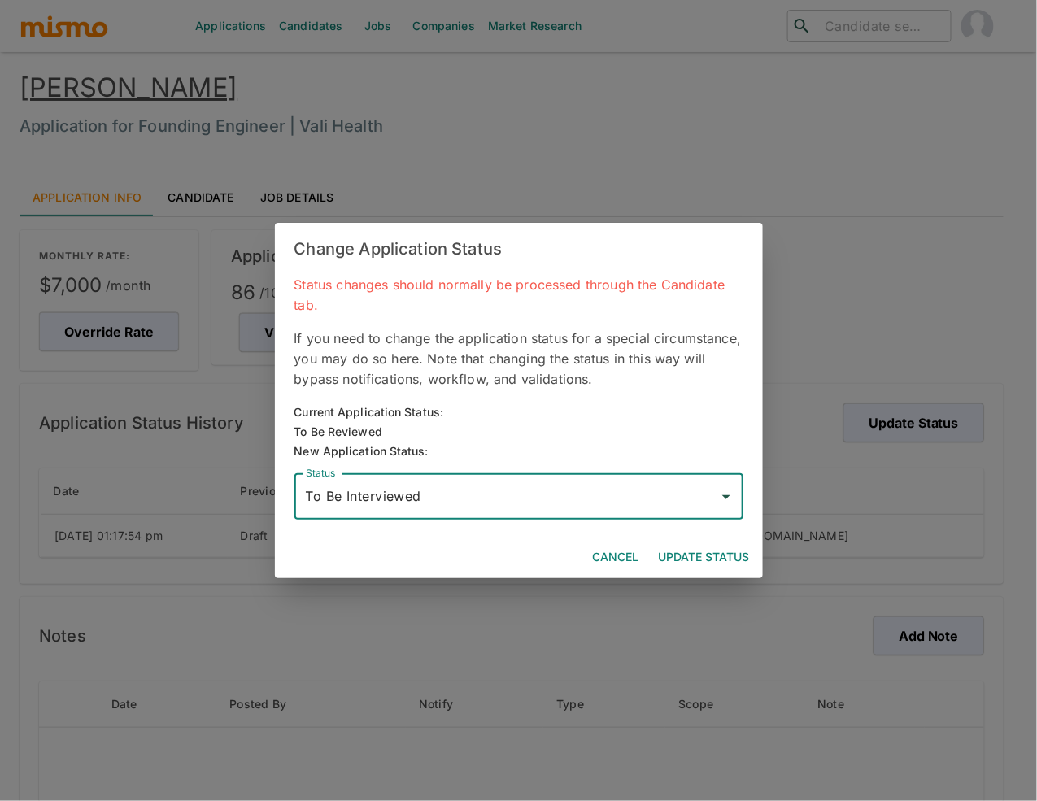
click at [728, 557] on button "Update Status" at bounding box center [704, 558] width 104 height 30
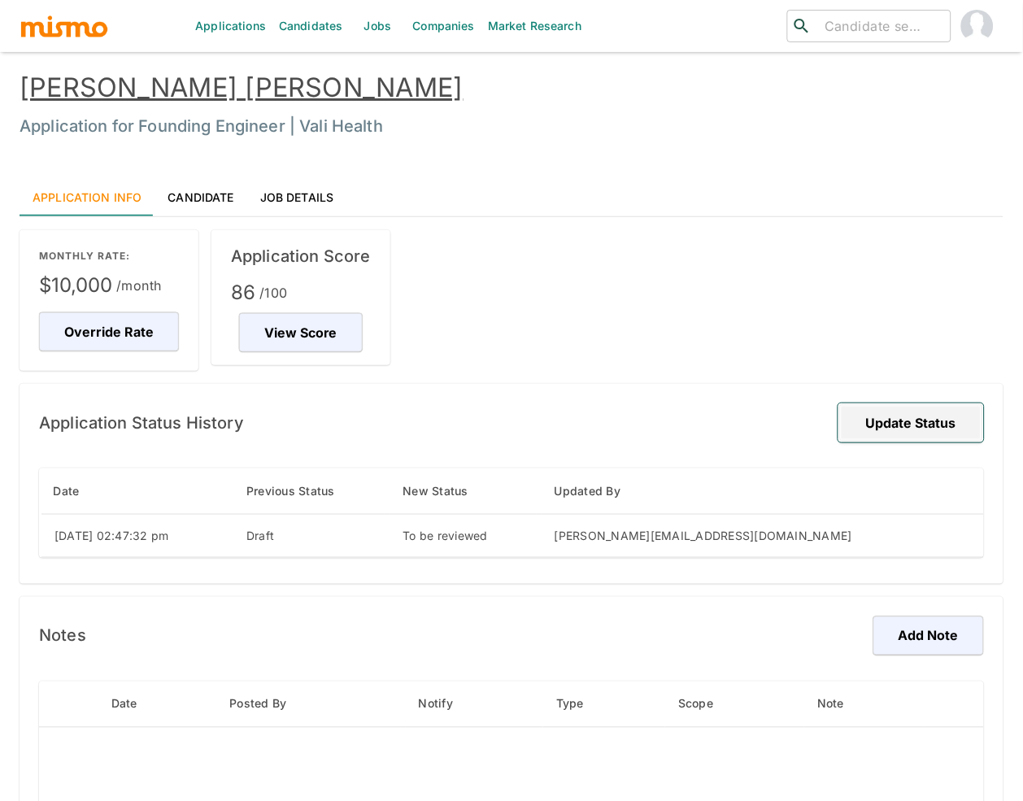
click at [904, 438] on button "Update Status" at bounding box center [912, 422] width 146 height 39
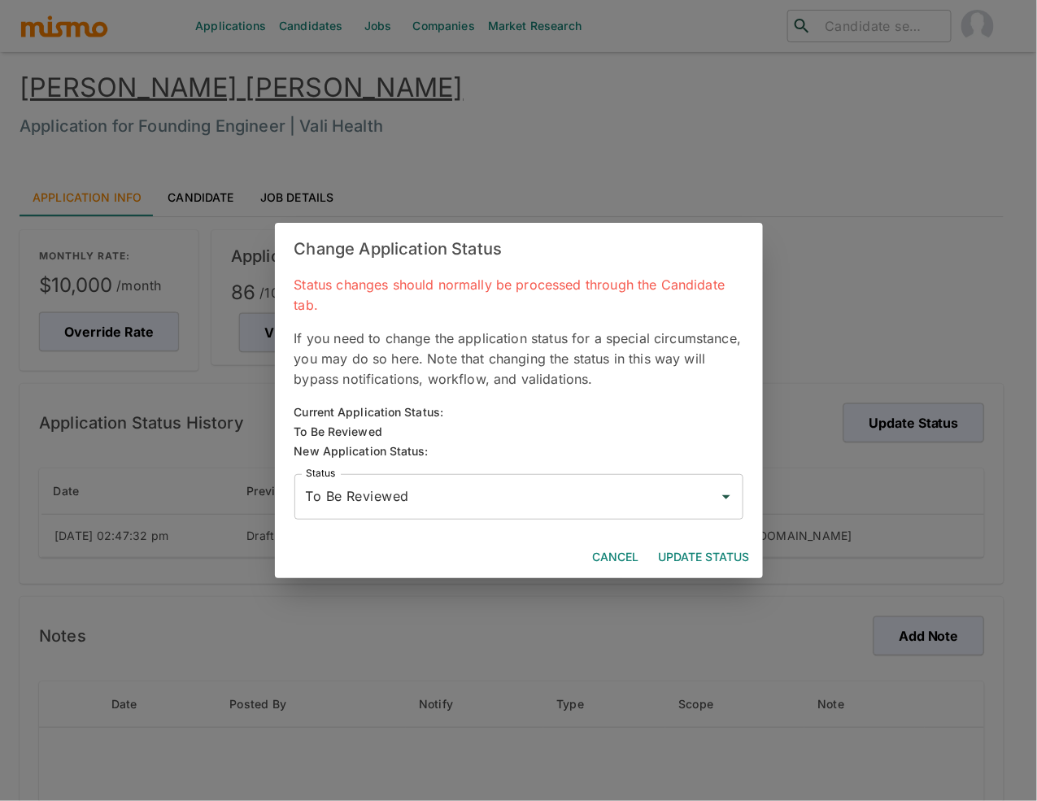
click at [592, 499] on input "To Be Reviewed" at bounding box center [507, 497] width 410 height 31
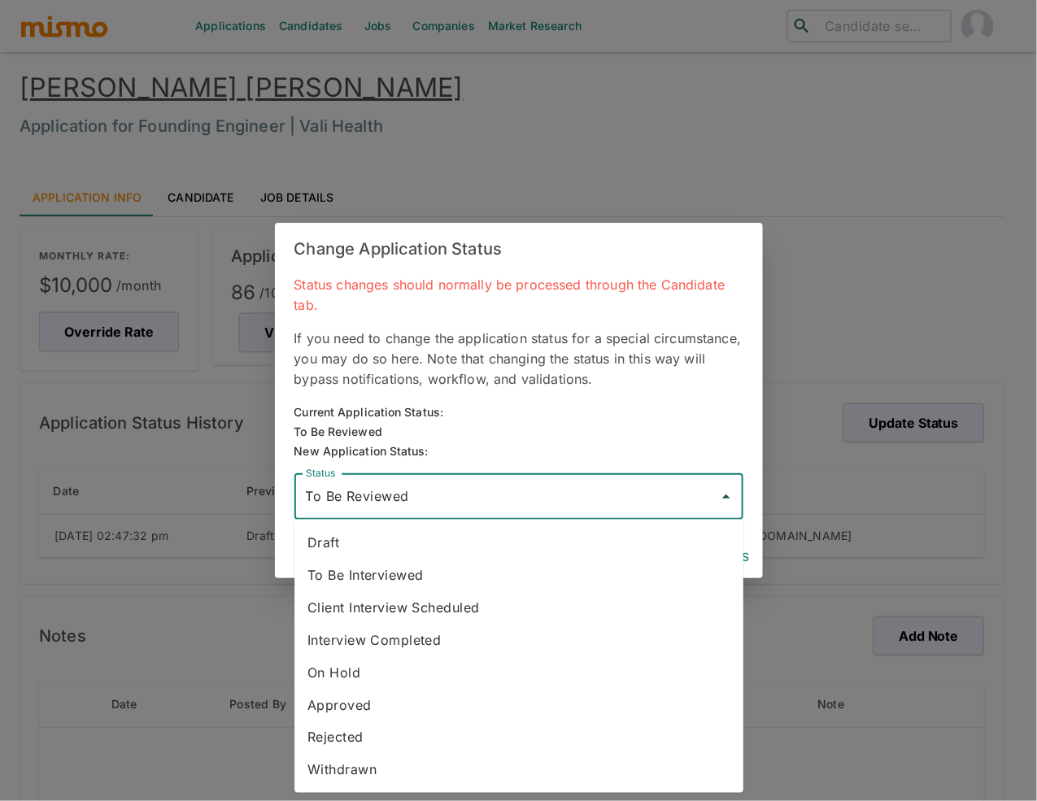
click at [447, 580] on li "To Be Interviewed" at bounding box center [518, 575] width 449 height 33
type input "To Be Interviewed"
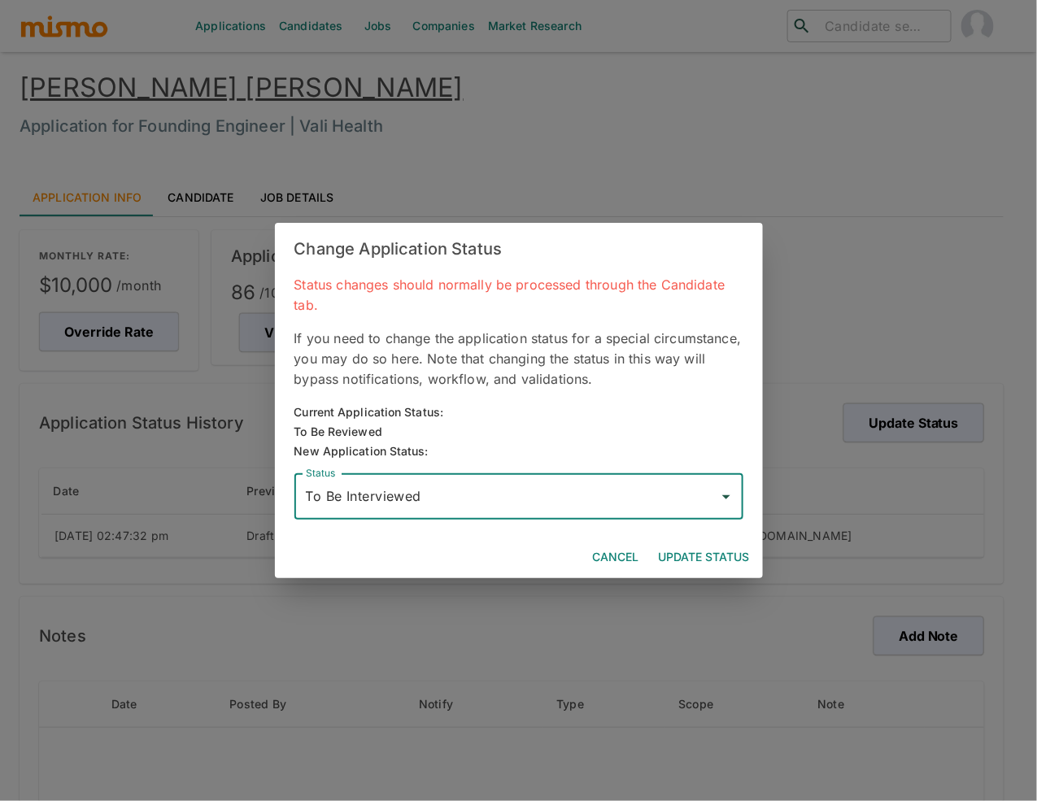
click at [708, 563] on button "Update Status" at bounding box center [704, 558] width 104 height 30
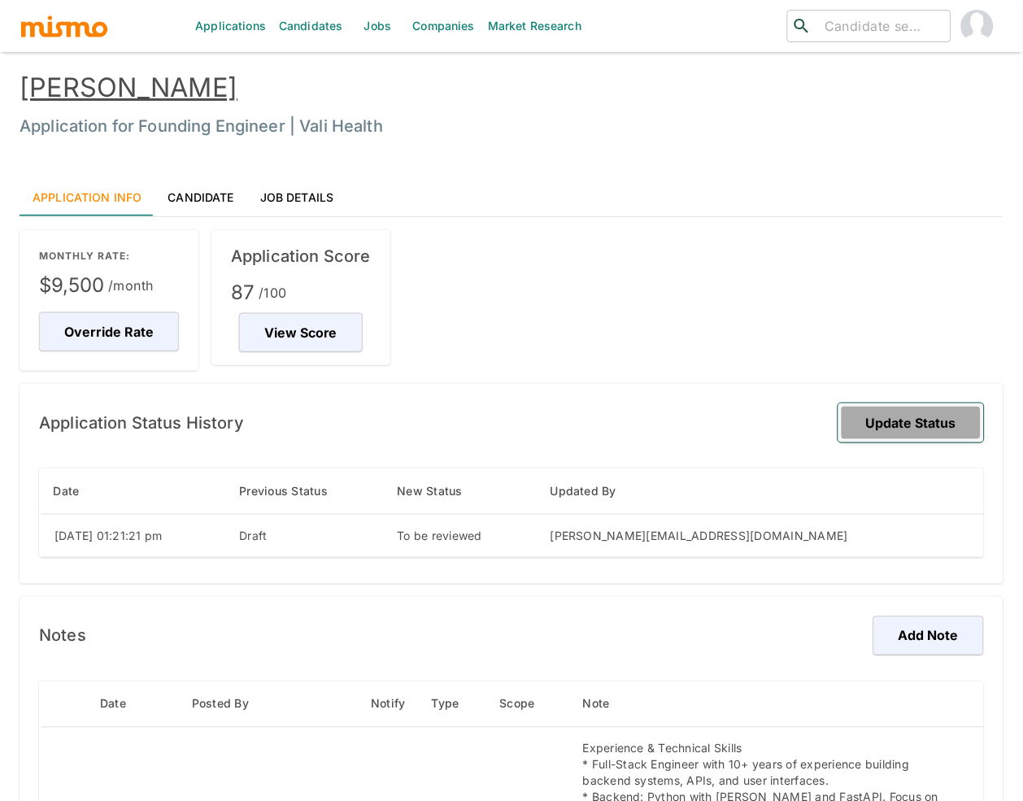
click at [931, 424] on button "Update Status" at bounding box center [912, 422] width 146 height 39
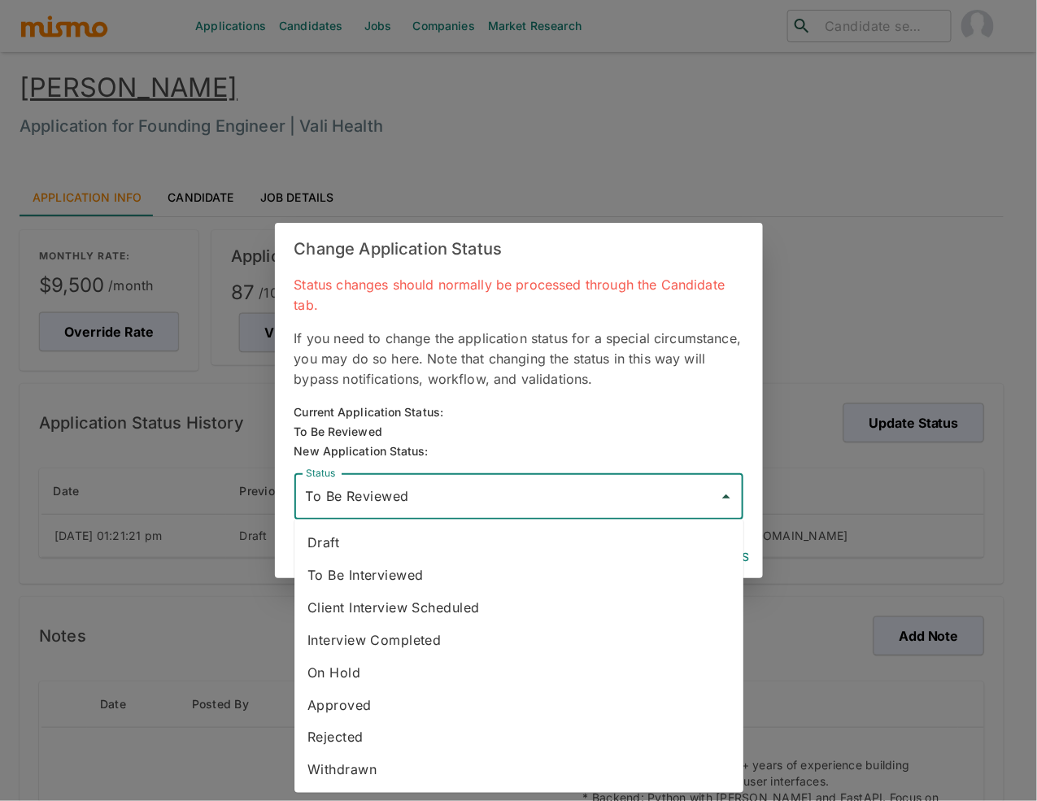
click at [654, 511] on input "To Be Reviewed" at bounding box center [507, 497] width 410 height 31
click at [508, 577] on li "To Be Interviewed" at bounding box center [518, 575] width 449 height 33
type input "To Be Interviewed"
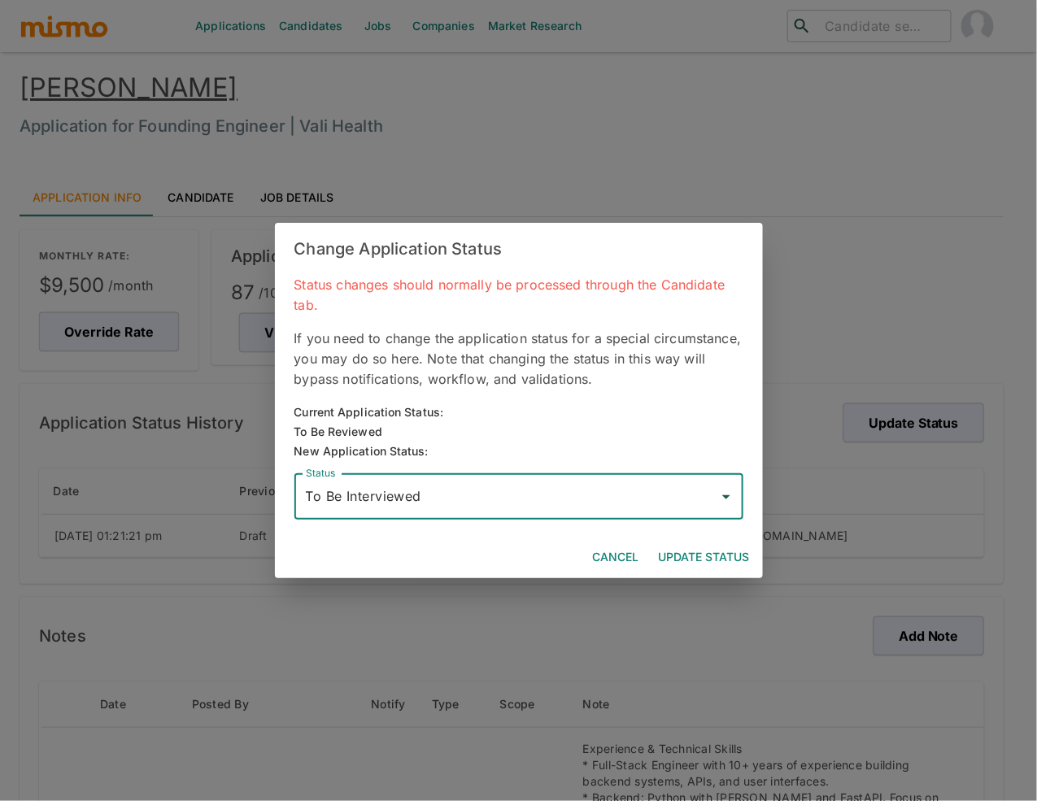
click at [723, 549] on button "Update Status" at bounding box center [704, 558] width 104 height 30
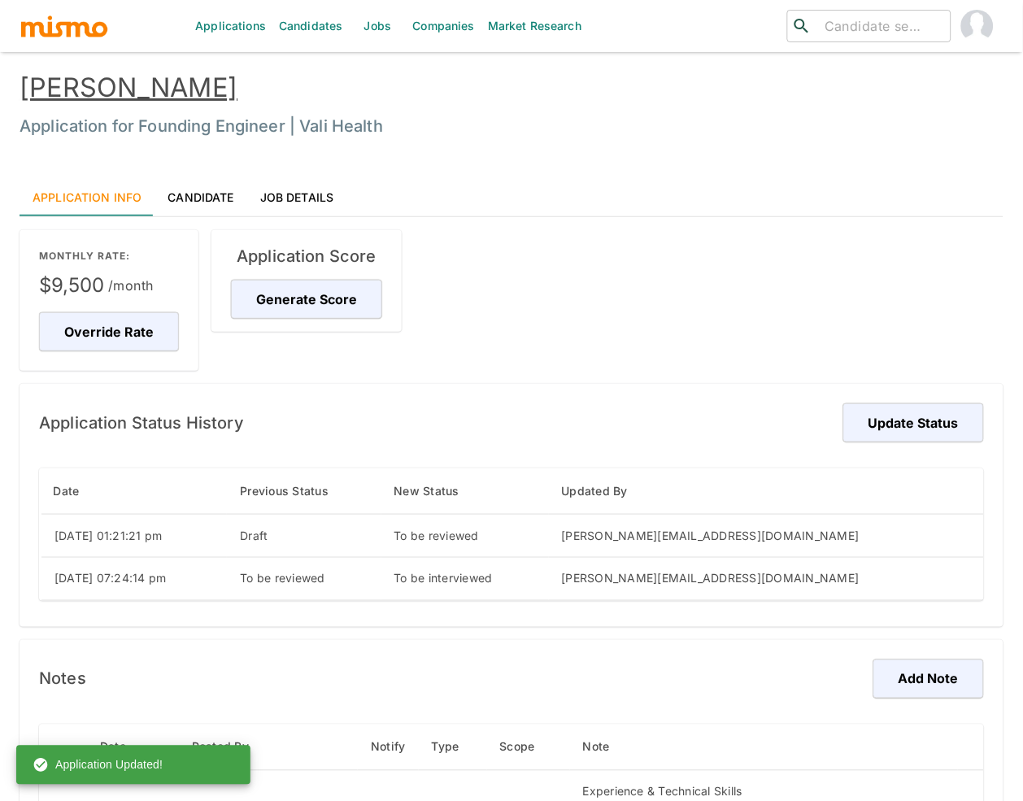
click at [211, 192] on link "Candidate" at bounding box center [201, 196] width 92 height 39
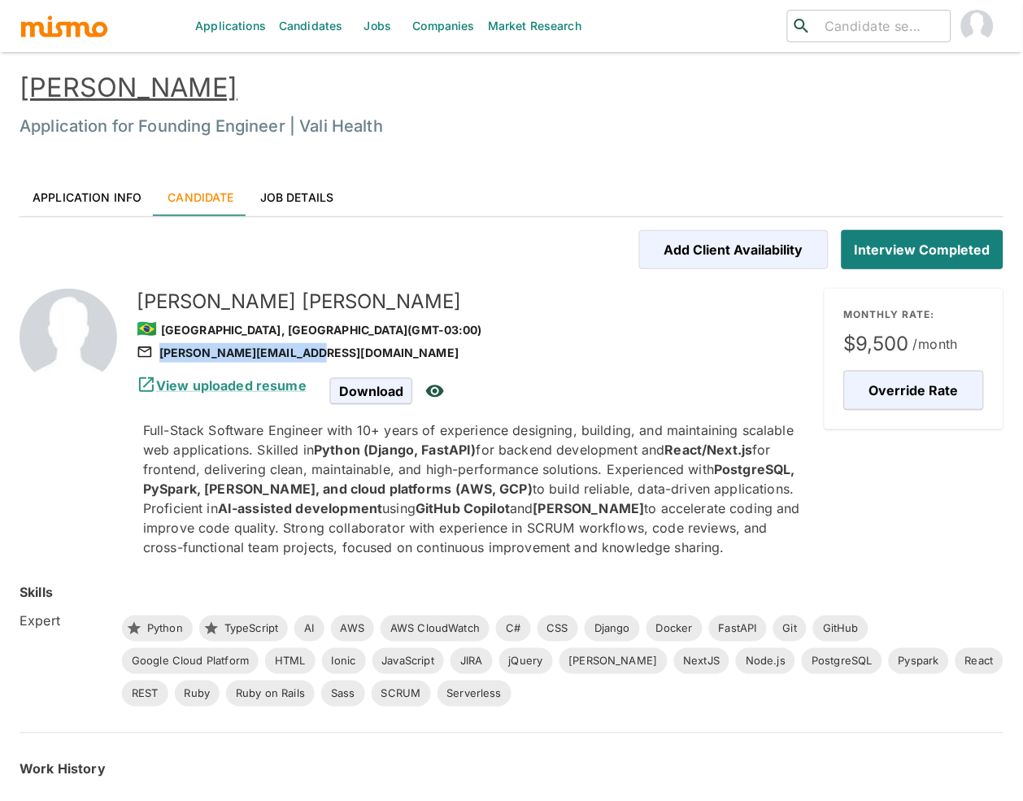
click at [318, 352] on div "rebecca.mno92@gmail.com" at bounding box center [474, 353] width 675 height 20
copy div "rebecca.mno92@gmail.com"
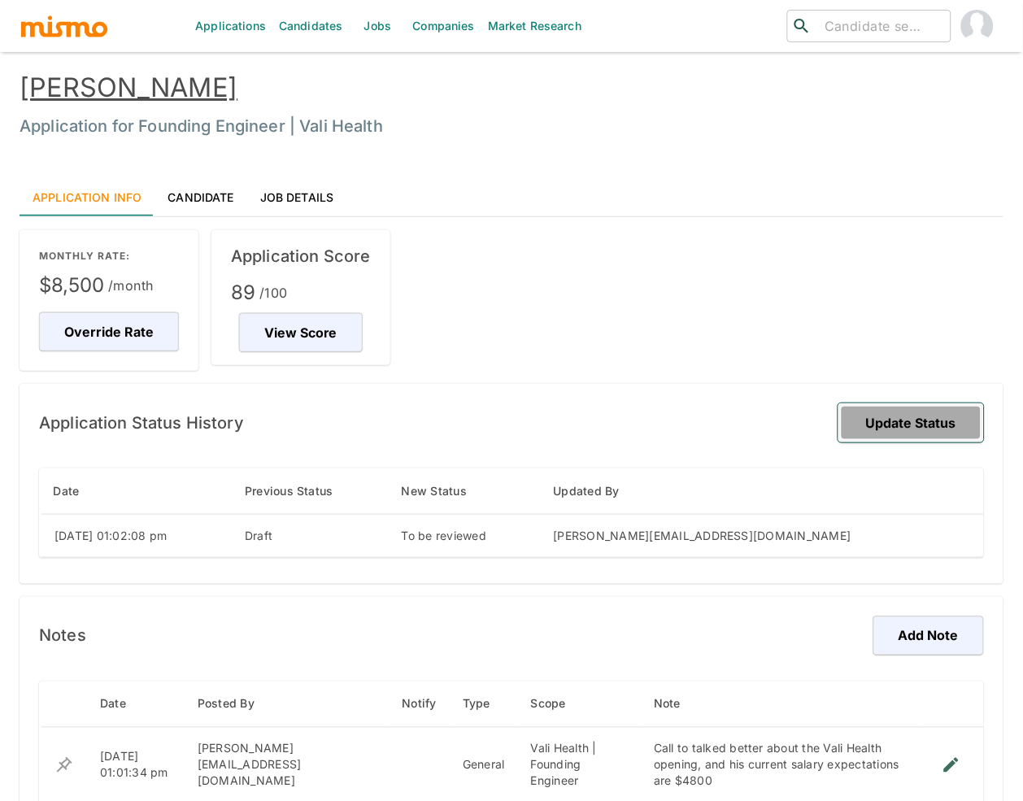
click at [935, 416] on button "Update Status" at bounding box center [912, 422] width 146 height 39
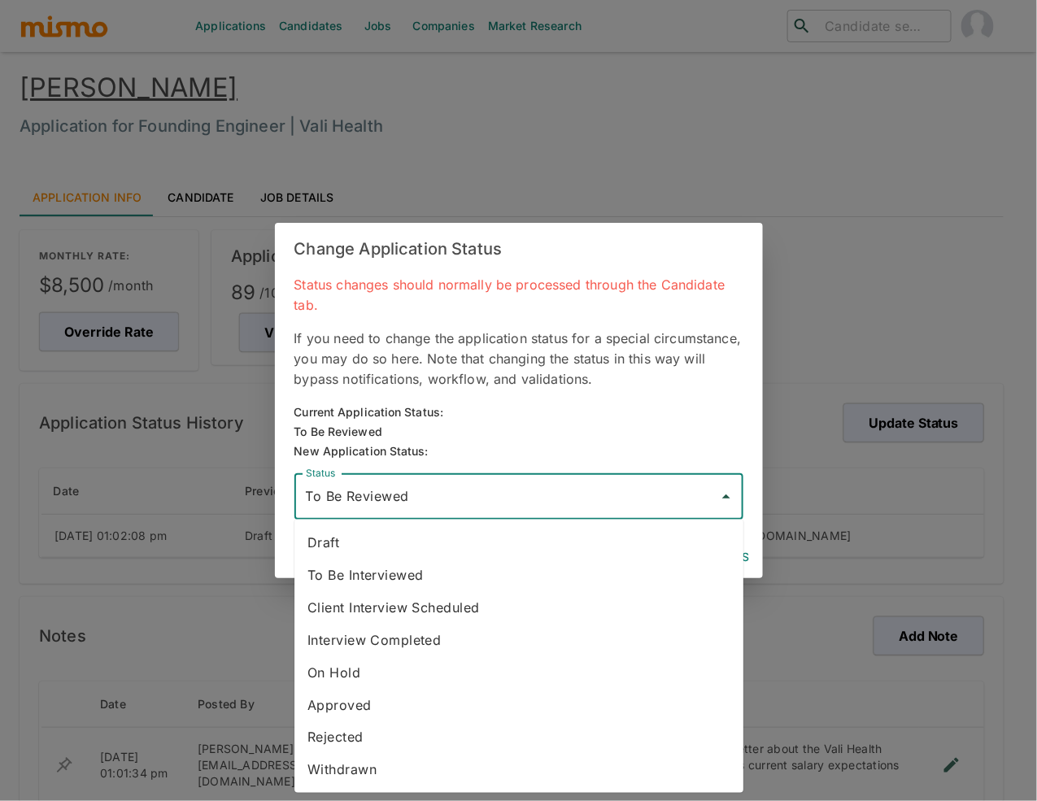
click at [606, 492] on input "To Be Reviewed" at bounding box center [507, 497] width 410 height 31
click at [433, 578] on li "To Be Interviewed" at bounding box center [518, 575] width 449 height 33
type input "To Be Interviewed"
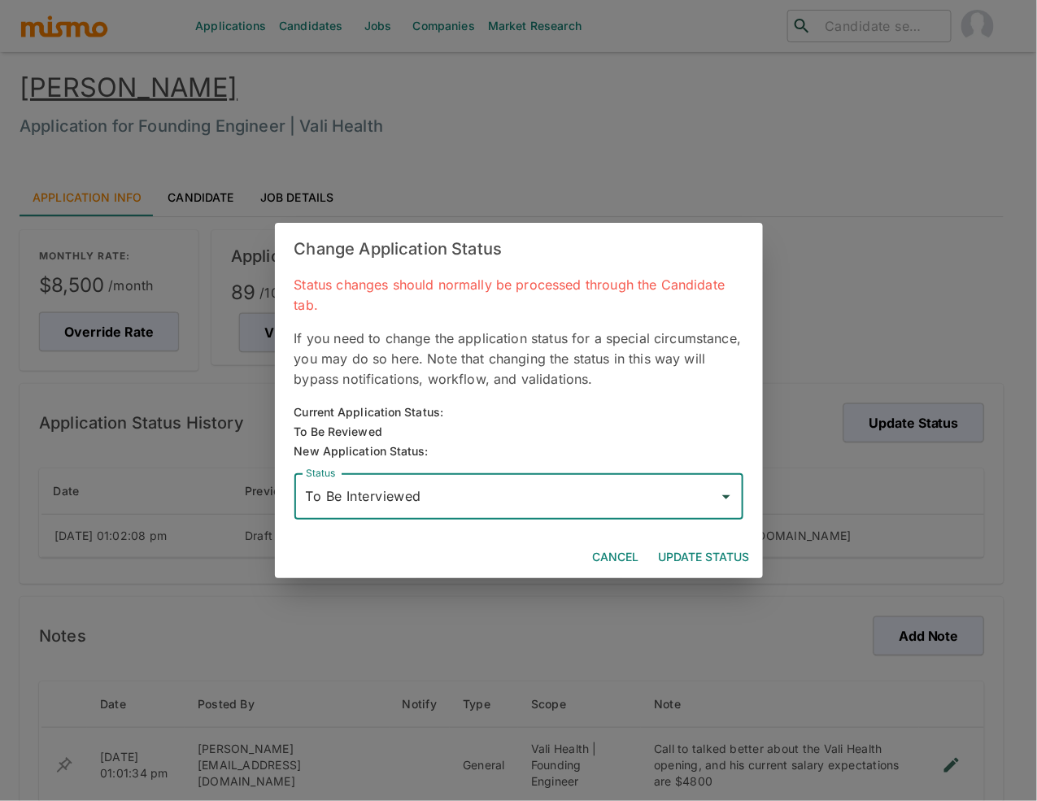
click at [713, 553] on button "Update Status" at bounding box center [704, 558] width 104 height 30
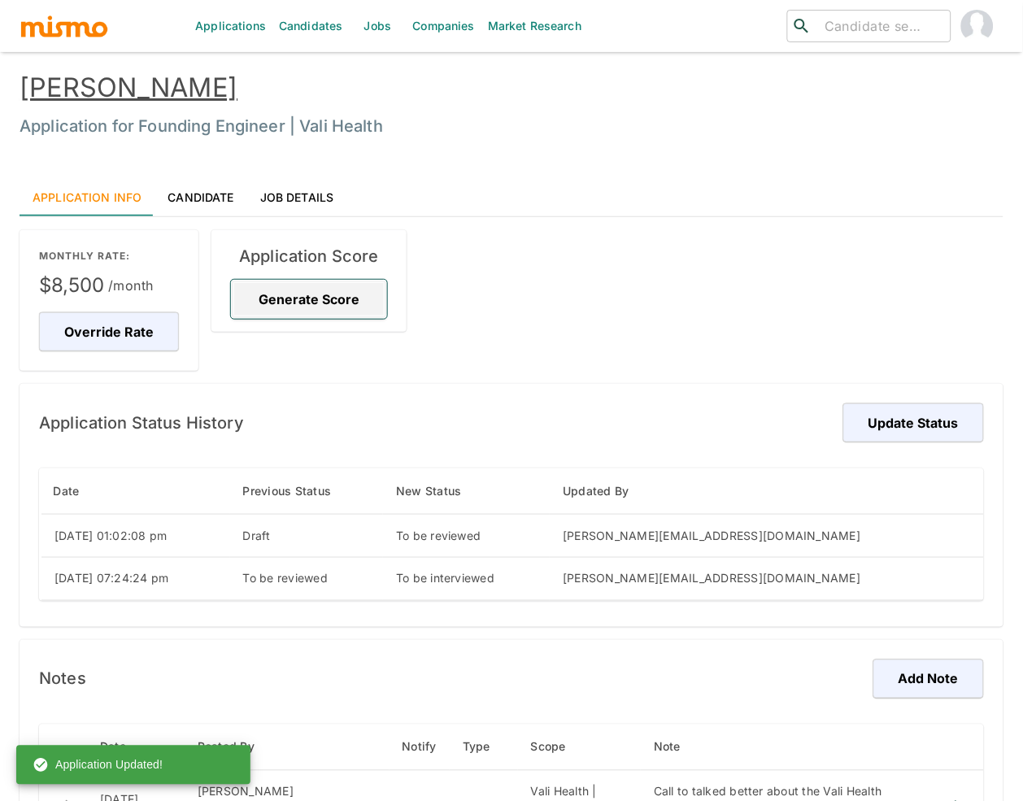
click at [357, 298] on button "Generate Score" at bounding box center [309, 299] width 156 height 39
